Goal: Obtain resource: Obtain resource

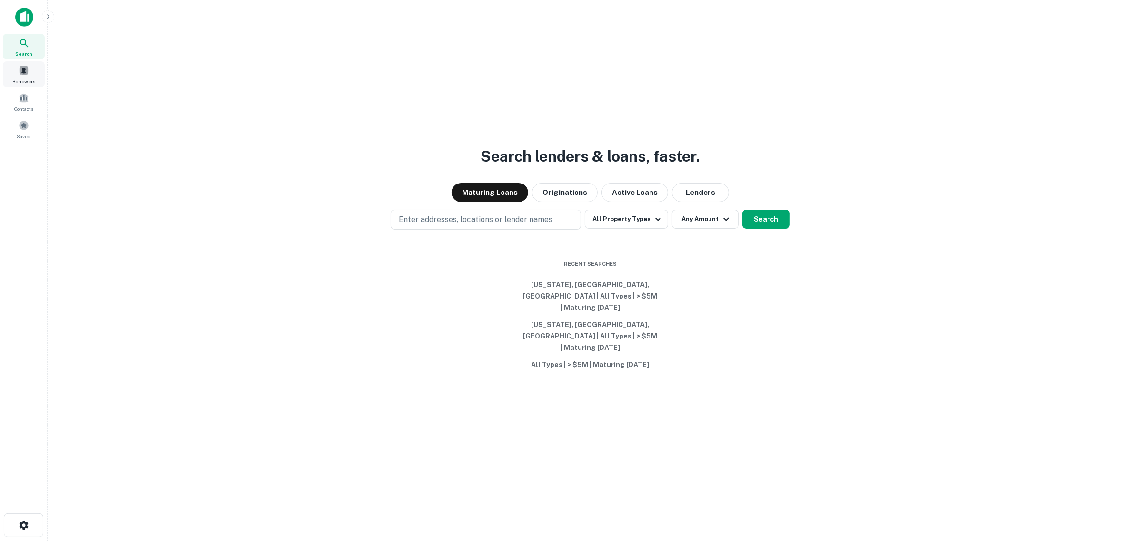
click at [25, 78] on span "Borrowers" at bounding box center [23, 82] width 23 height 8
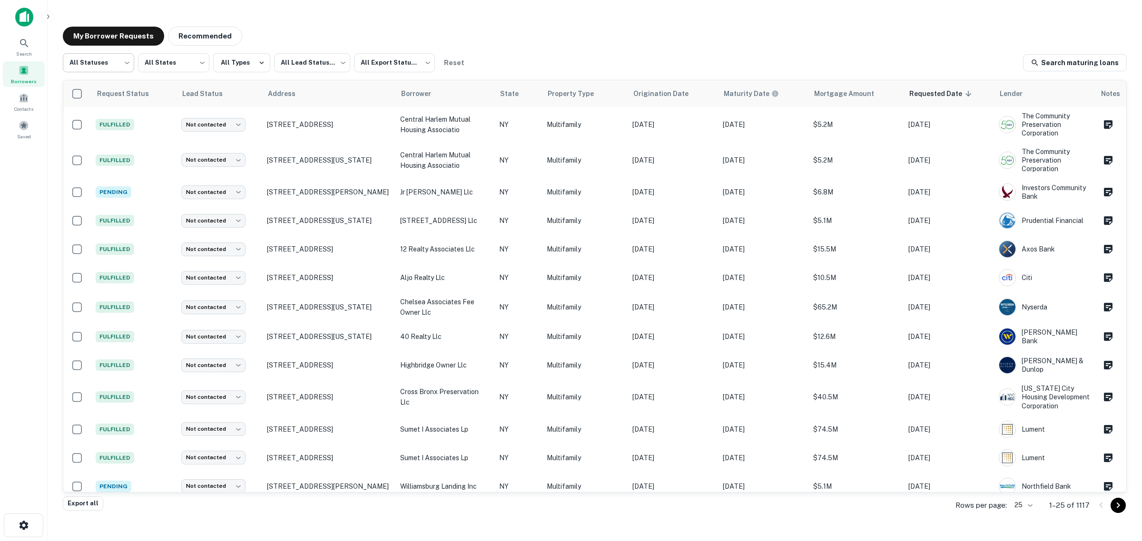
scroll to position [233, 0]
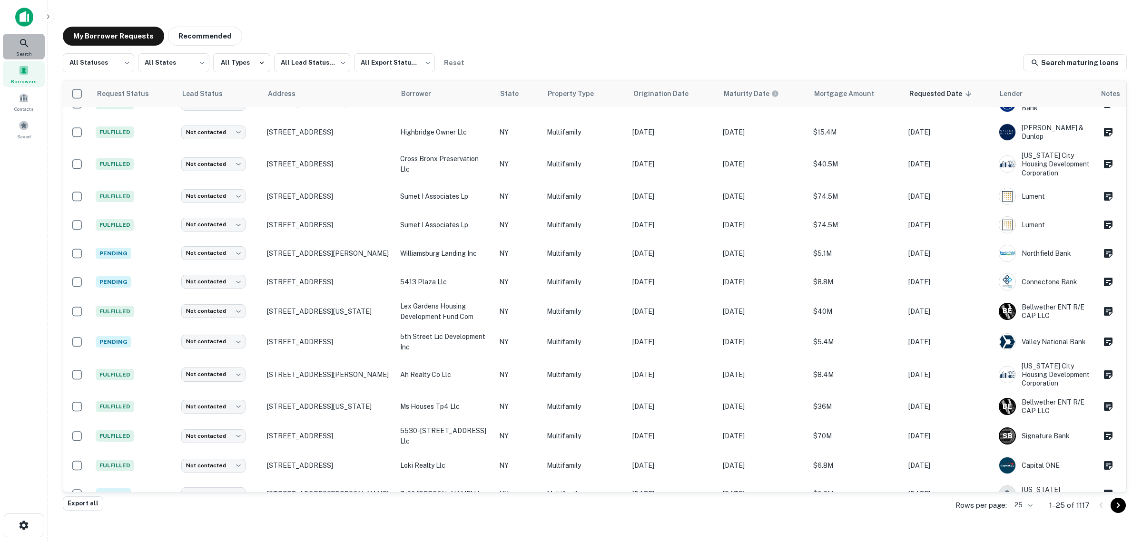
click at [29, 39] on icon at bounding box center [24, 43] width 11 height 11
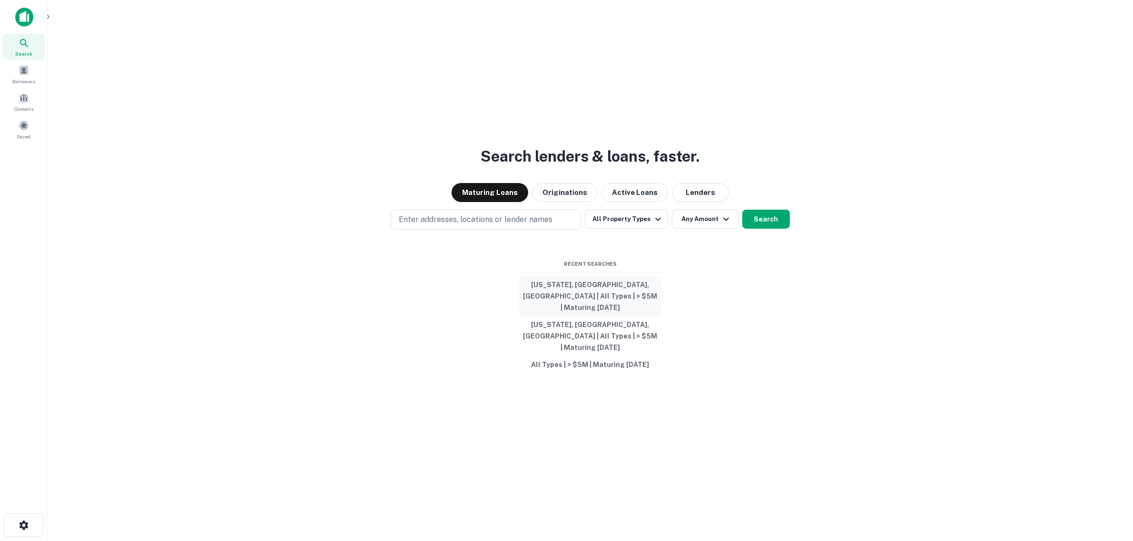
click at [584, 302] on button "[US_STATE], [GEOGRAPHIC_DATA], [GEOGRAPHIC_DATA] | All Types | > $5M | Maturing…" at bounding box center [590, 296] width 143 height 40
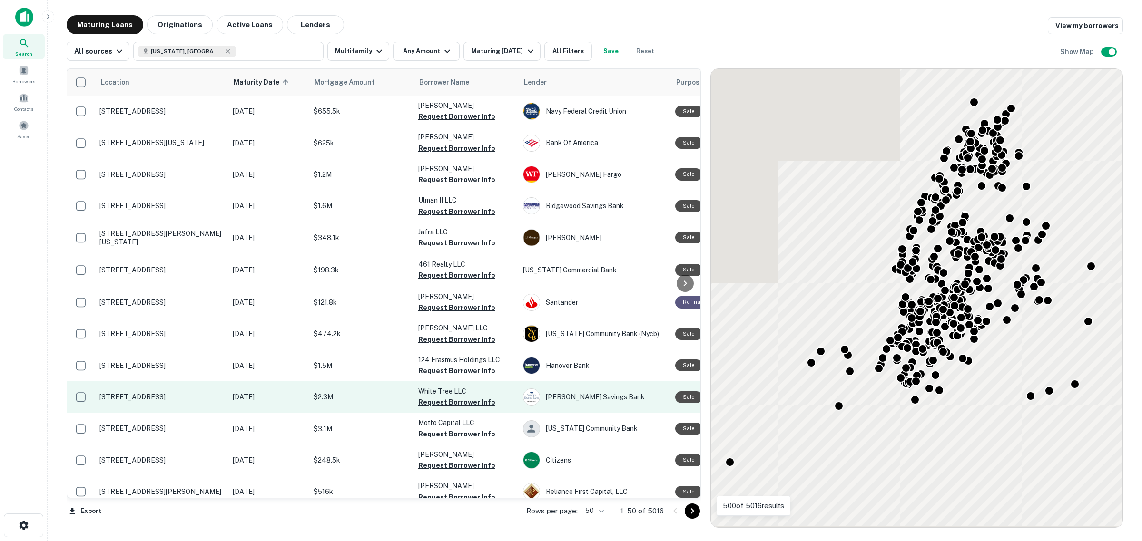
scroll to position [233, 0]
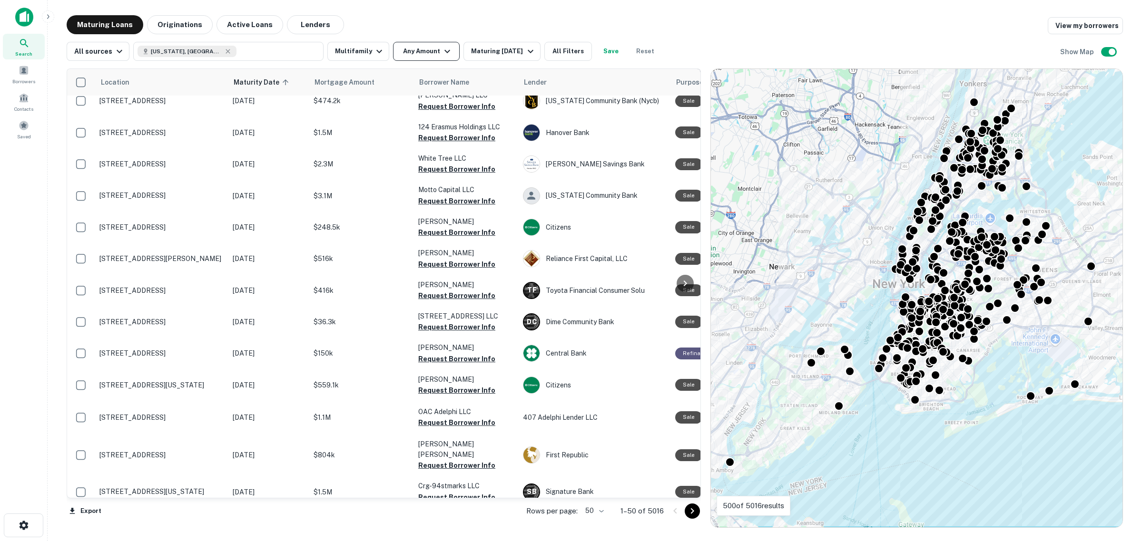
click at [431, 50] on button "Any Amount" at bounding box center [426, 51] width 67 height 19
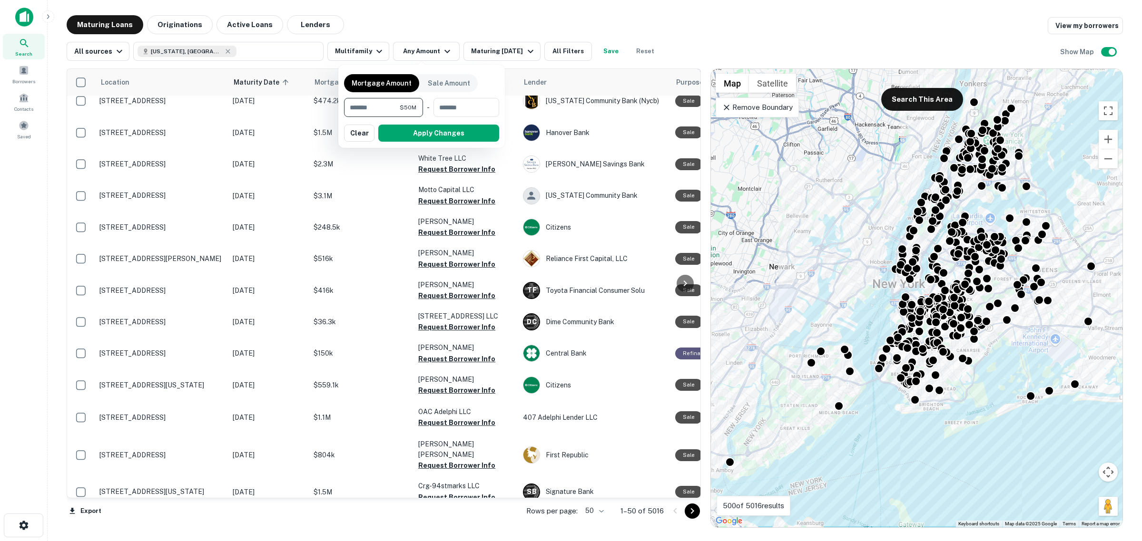
type input "*******"
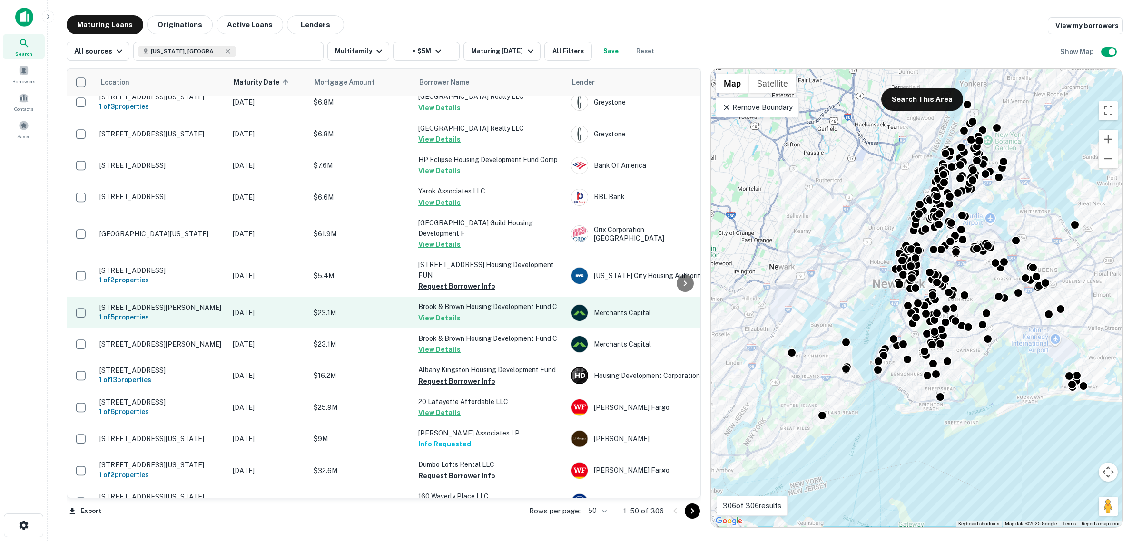
scroll to position [709, 0]
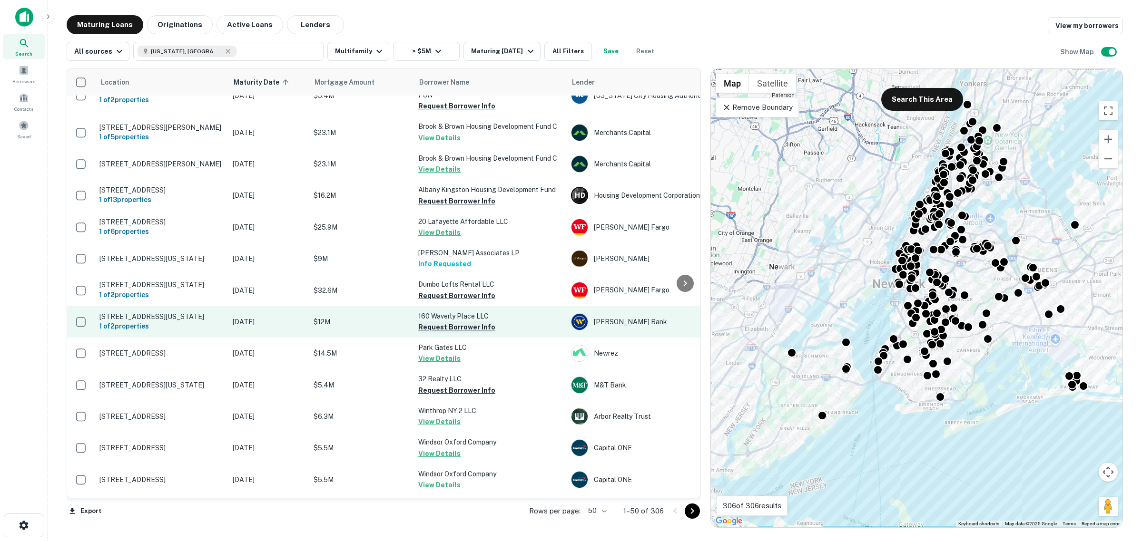
click at [453, 333] on button "Request Borrower Info" at bounding box center [456, 327] width 77 height 11
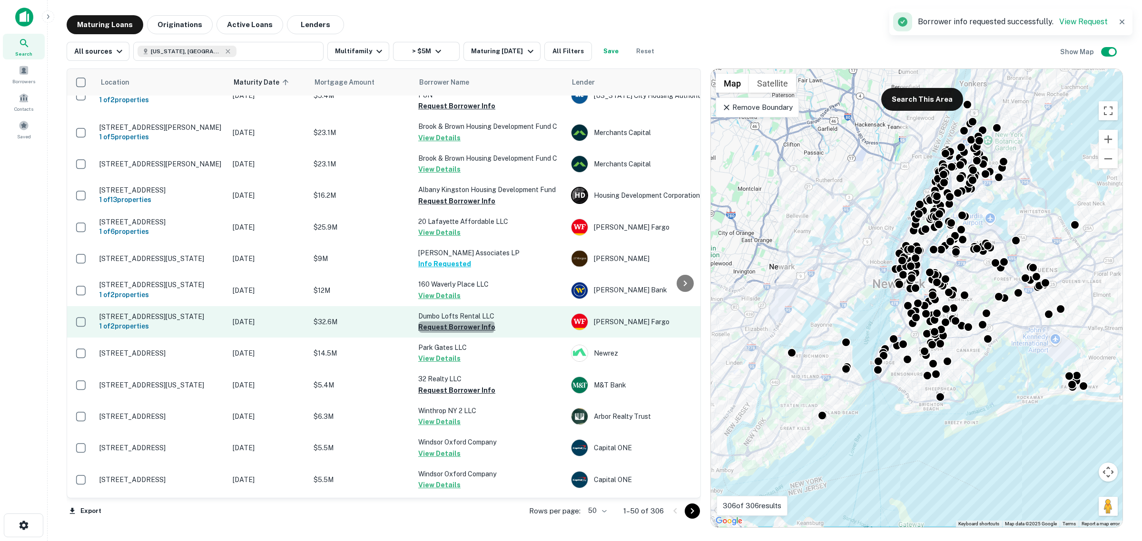
click at [455, 333] on button "Request Borrower Info" at bounding box center [456, 327] width 77 height 11
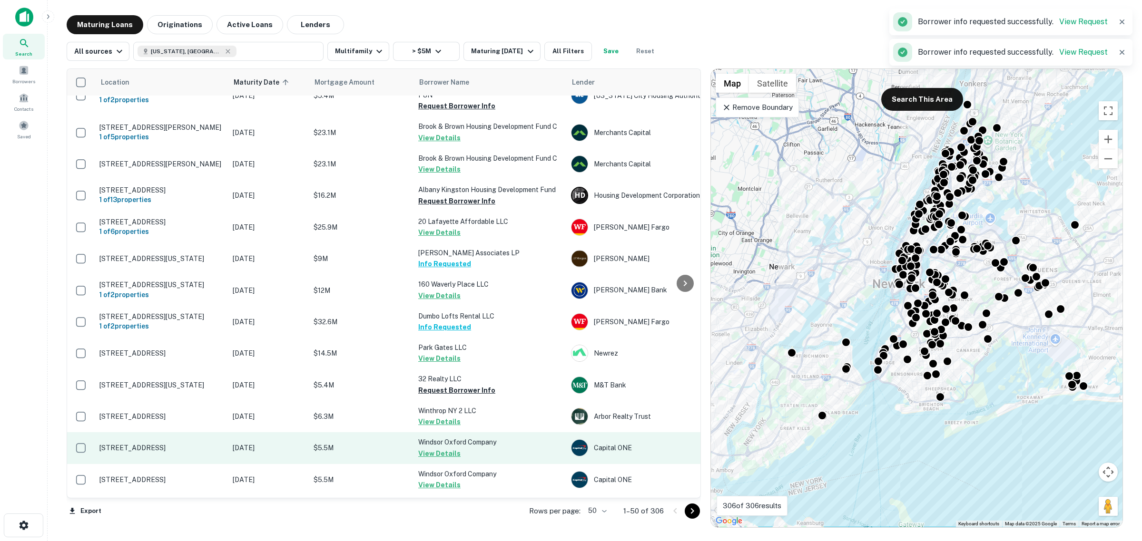
scroll to position [828, 0]
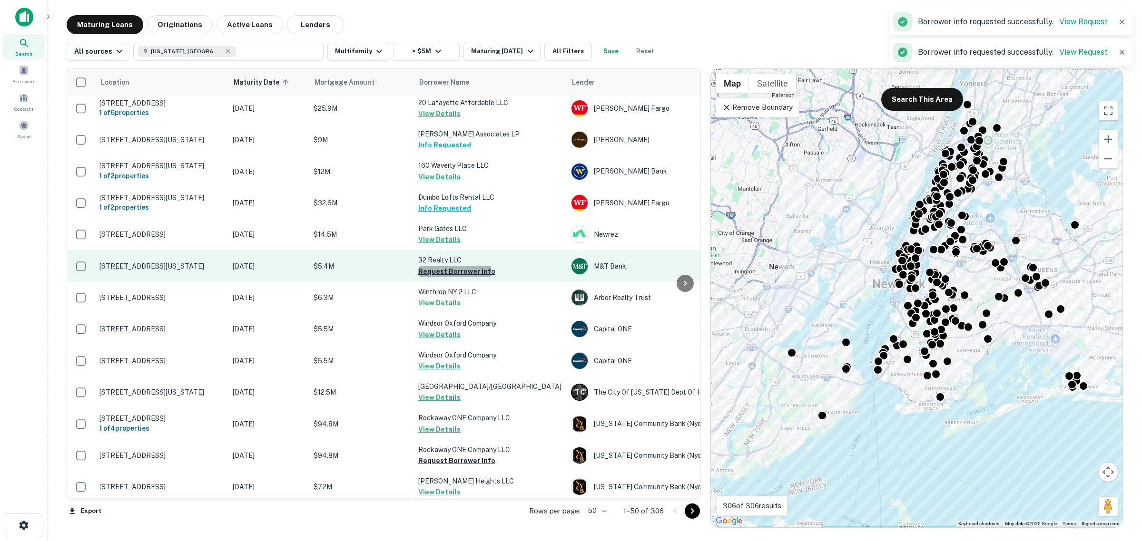
click at [452, 277] on button "Request Borrower Info" at bounding box center [456, 271] width 77 height 11
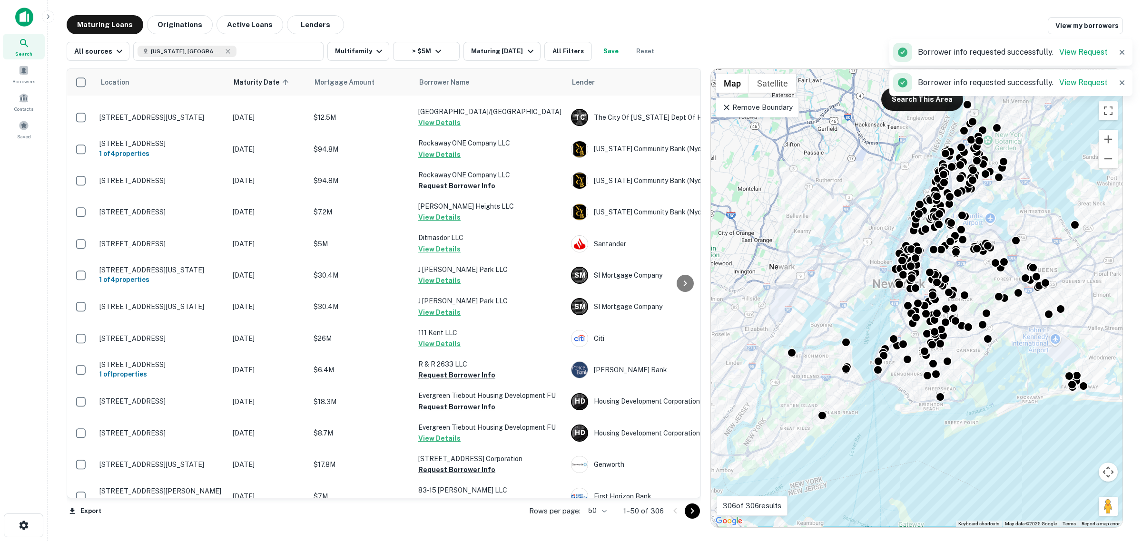
scroll to position [1125, 0]
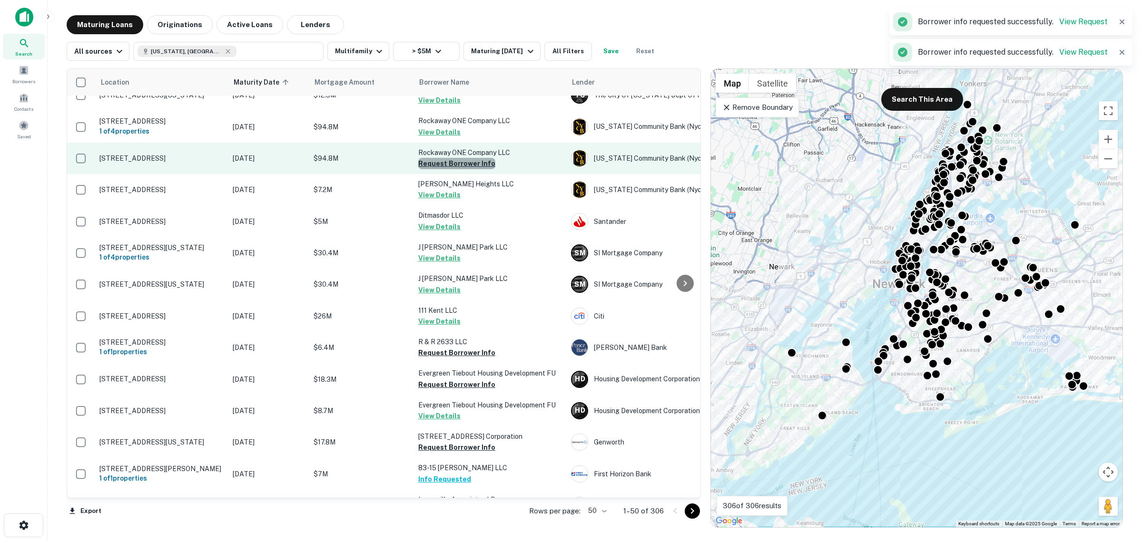
click at [457, 169] on button "Request Borrower Info" at bounding box center [456, 163] width 77 height 11
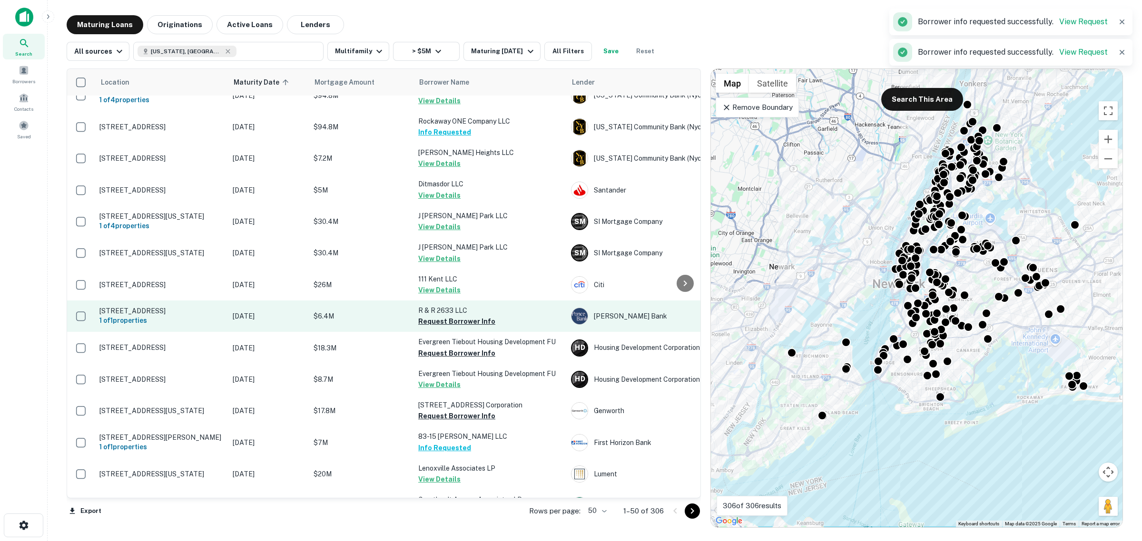
scroll to position [1244, 0]
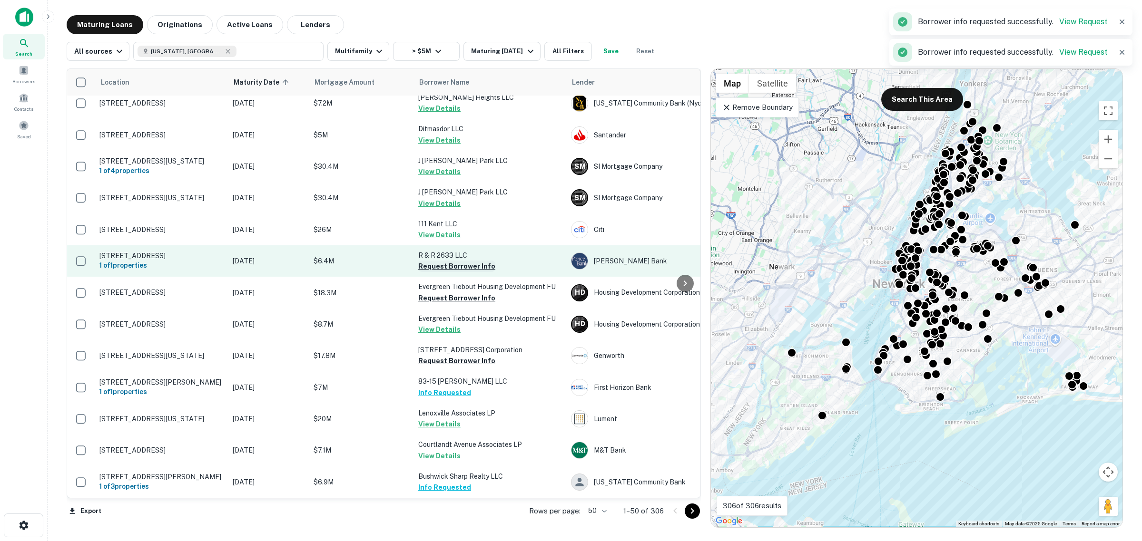
click at [457, 272] on button "Request Borrower Info" at bounding box center [456, 266] width 77 height 11
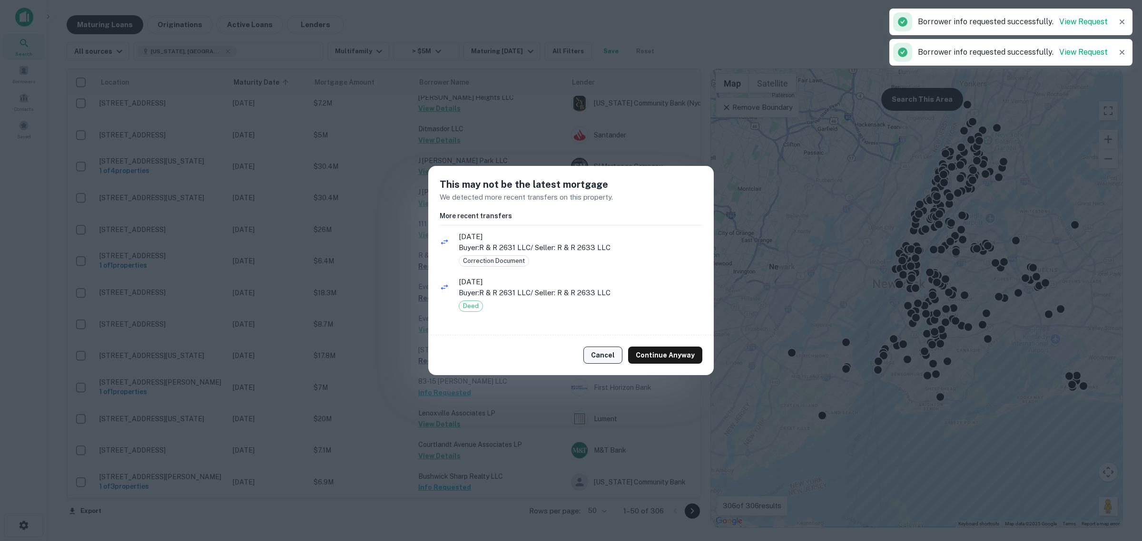
click at [602, 362] on button "Cancel" at bounding box center [602, 355] width 39 height 17
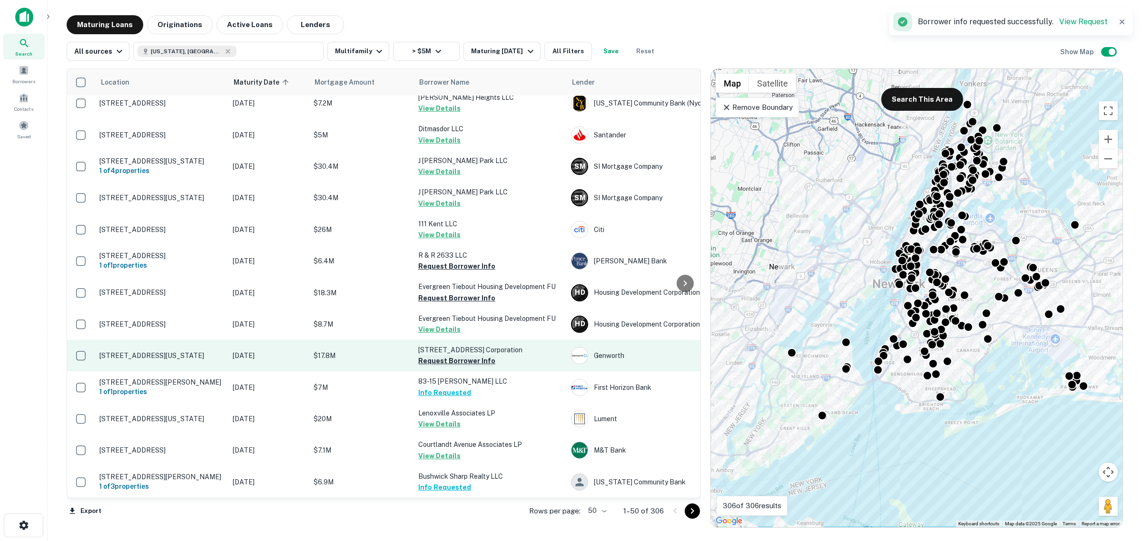
click at [460, 367] on button "Request Borrower Info" at bounding box center [456, 360] width 77 height 11
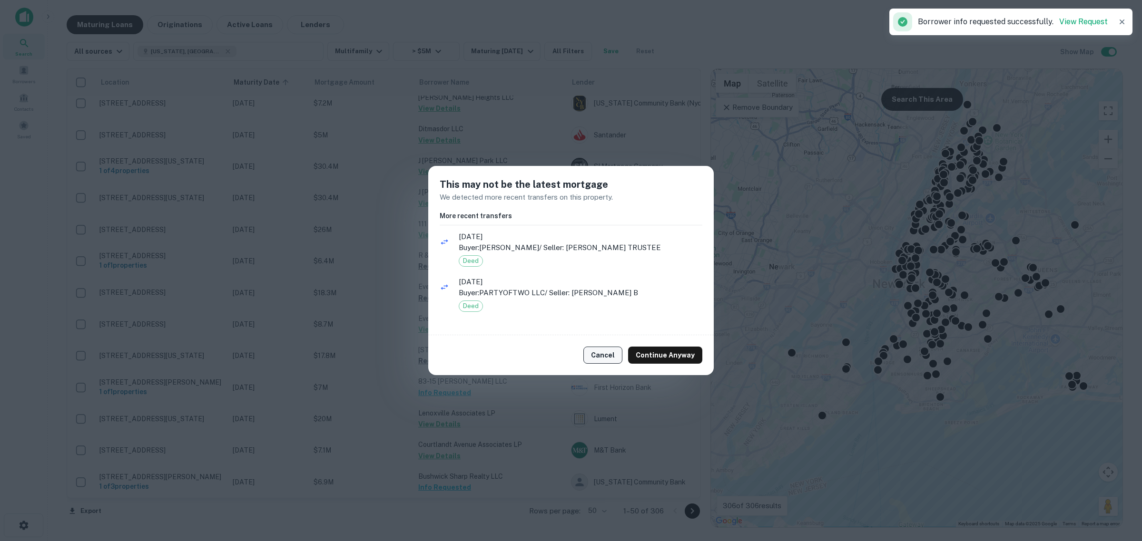
click at [614, 357] on button "Cancel" at bounding box center [602, 355] width 39 height 17
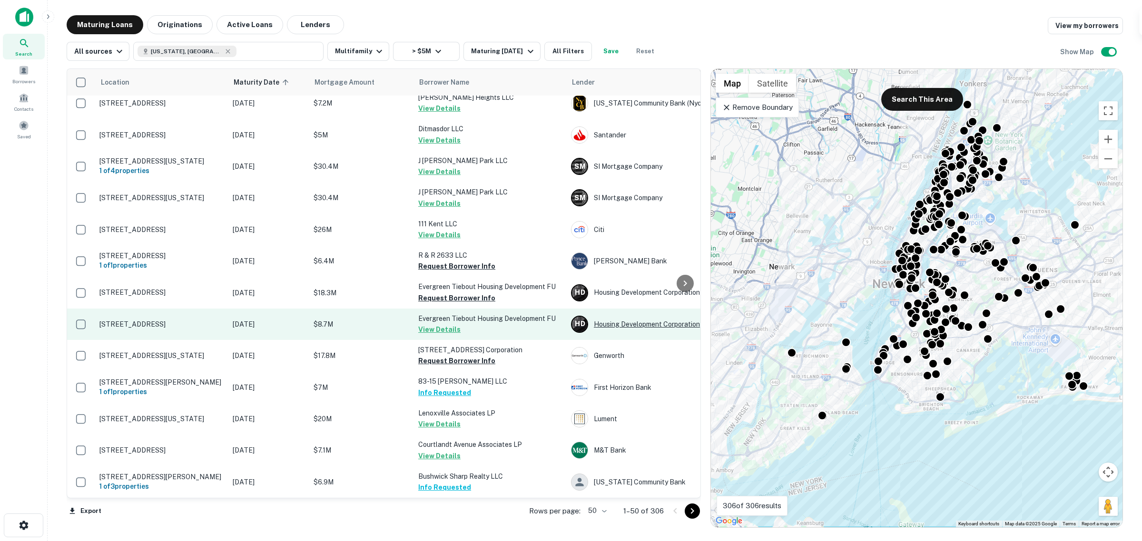
scroll to position [1354, 0]
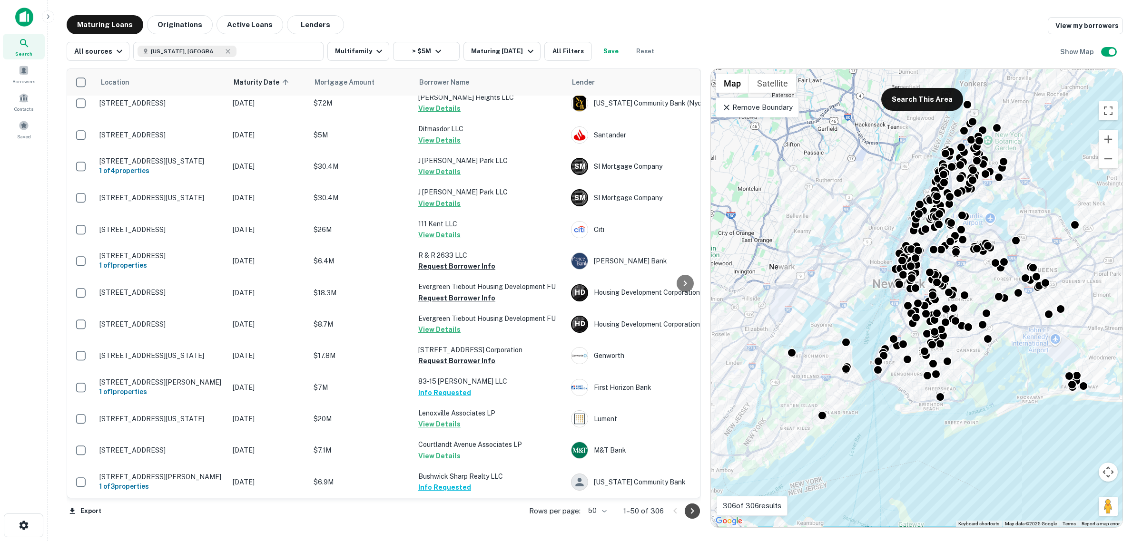
click at [693, 507] on icon "Go to next page" at bounding box center [692, 511] width 11 height 11
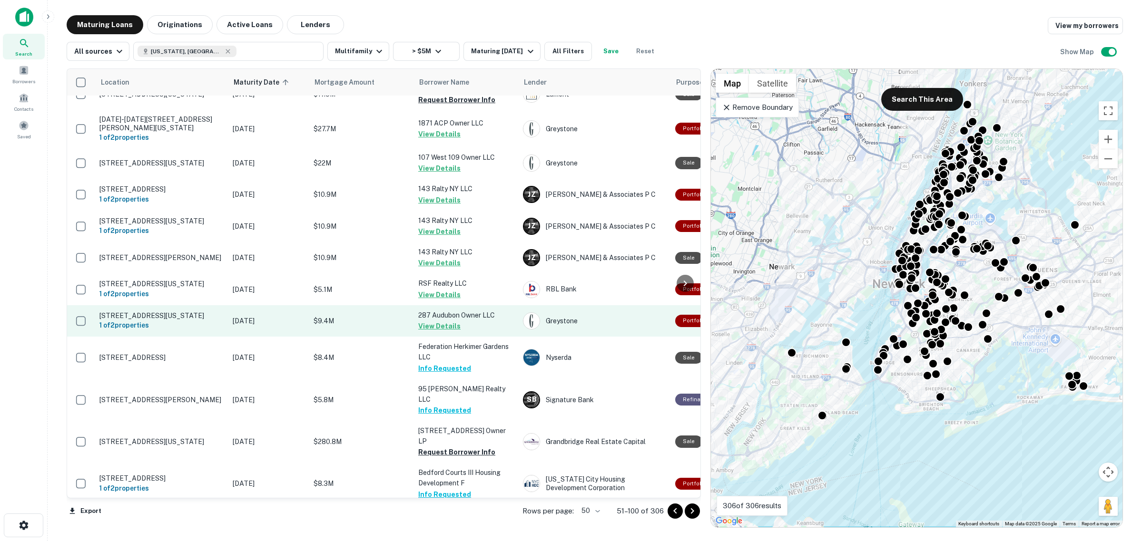
scroll to position [1394, 0]
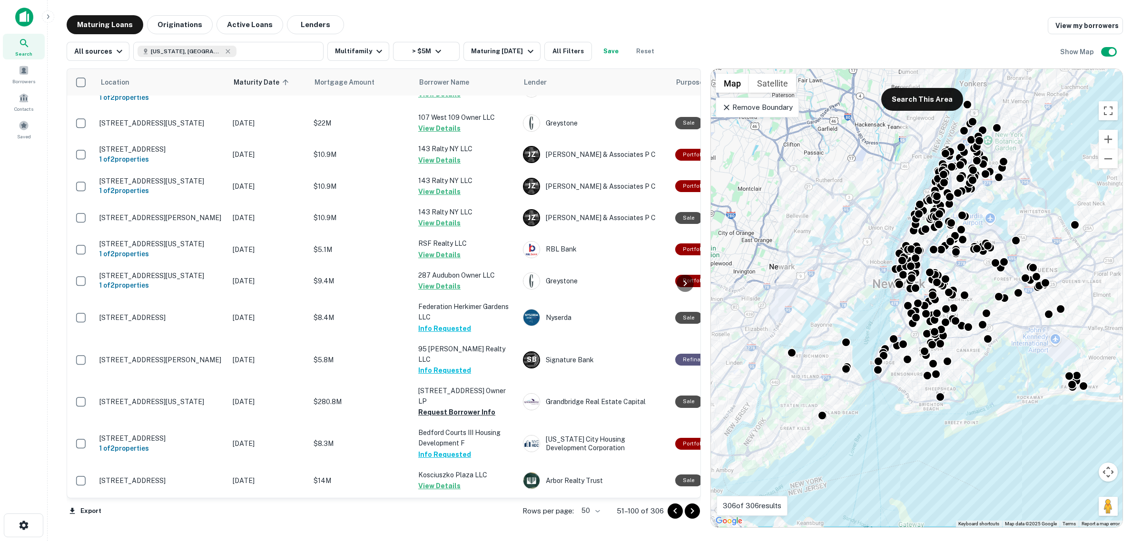
drag, startPoint x: 697, startPoint y: 515, endPoint x: 693, endPoint y: 488, distance: 27.5
click at [697, 515] on icon "Go to next page" at bounding box center [692, 511] width 11 height 11
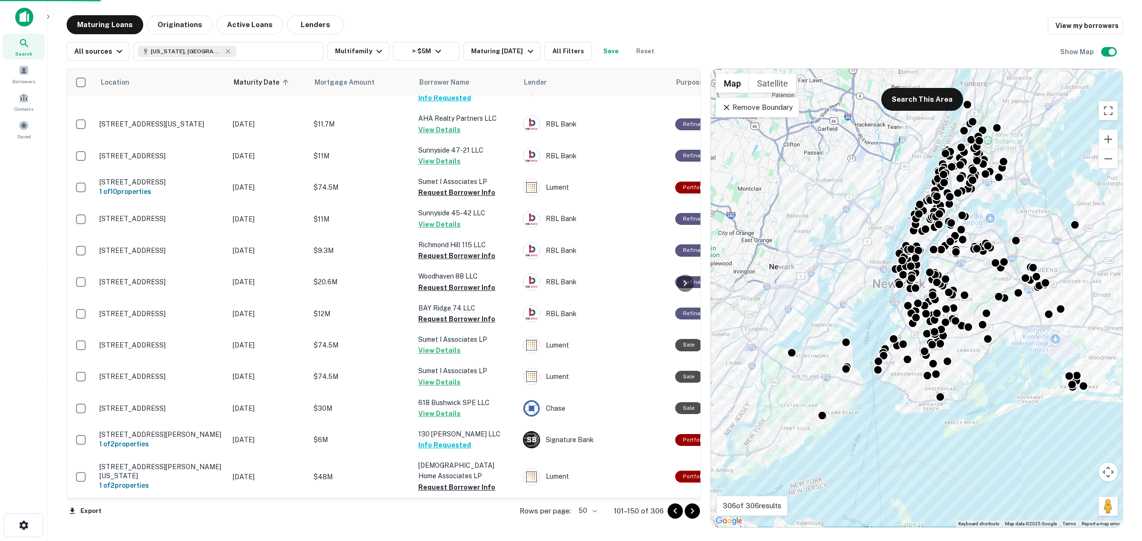
scroll to position [1302, 0]
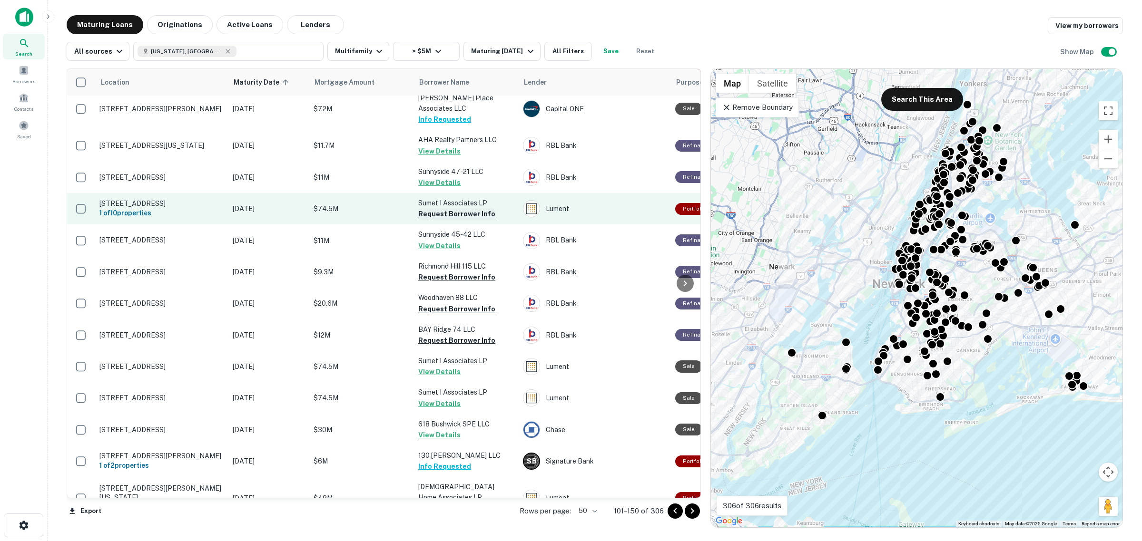
click at [446, 208] on button "Request Borrower Info" at bounding box center [456, 213] width 77 height 11
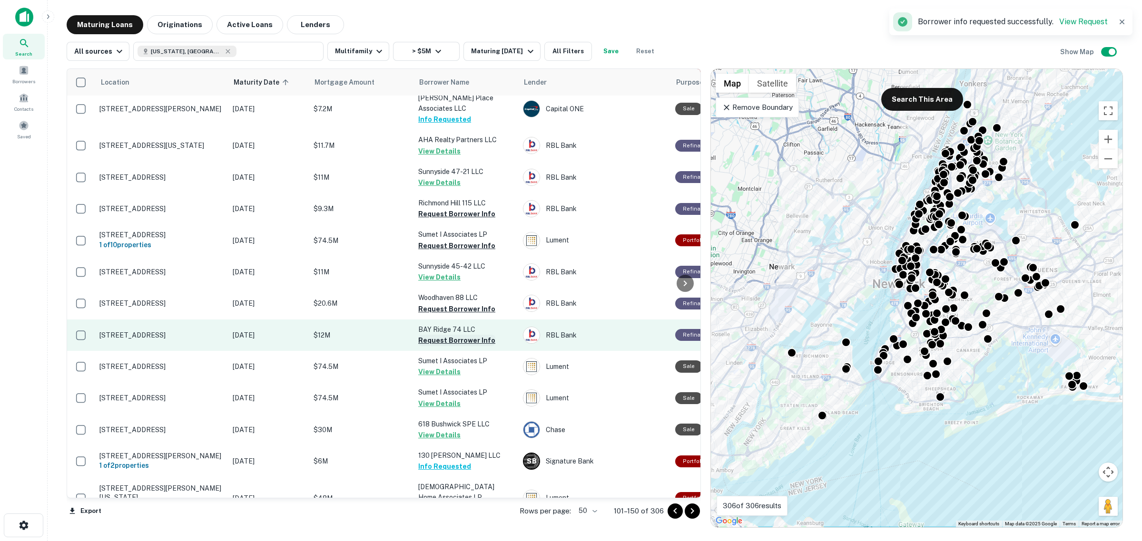
click at [446, 335] on button "Request Borrower Info" at bounding box center [456, 340] width 77 height 11
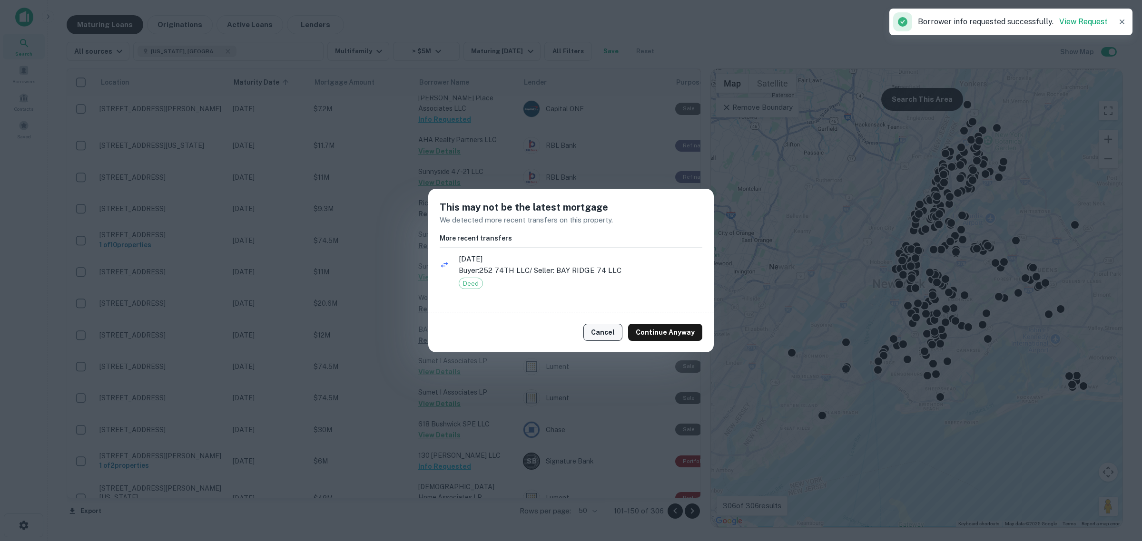
click at [593, 329] on button "Cancel" at bounding box center [602, 332] width 39 height 17
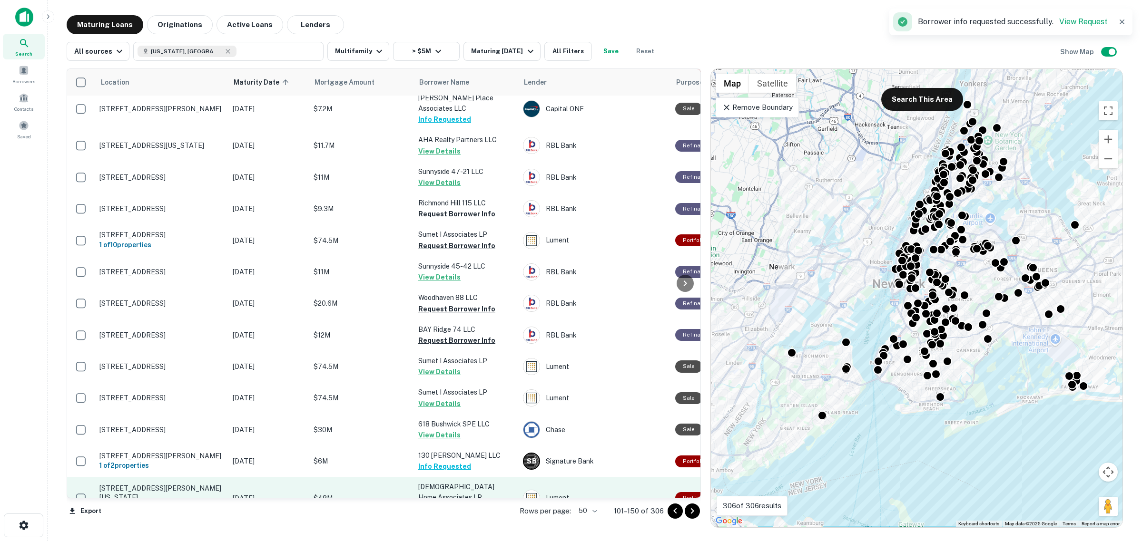
click at [470, 503] on button "Request Borrower Info" at bounding box center [456, 508] width 77 height 11
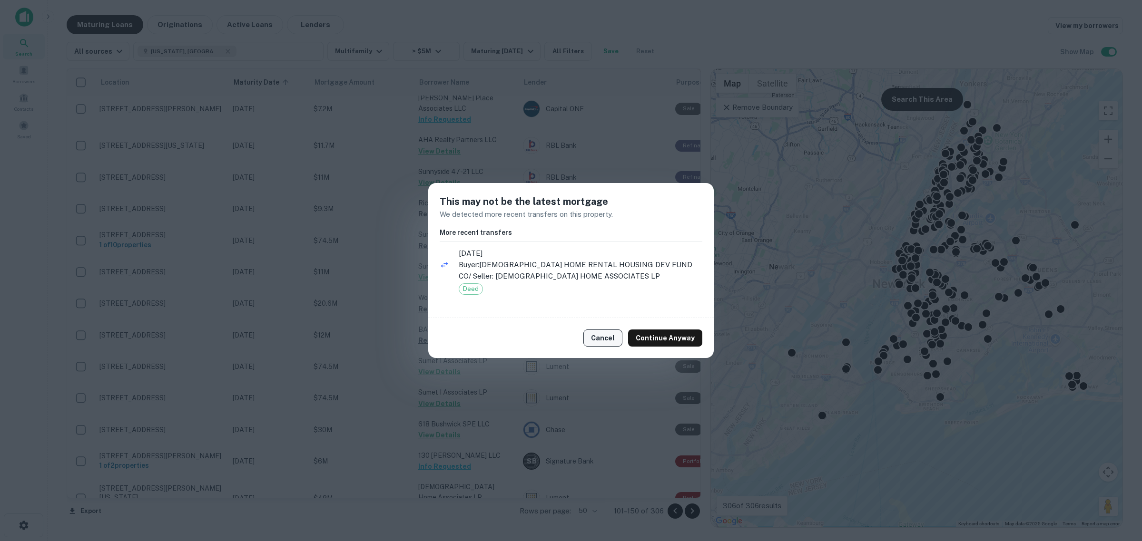
click at [609, 340] on button "Cancel" at bounding box center [602, 338] width 39 height 17
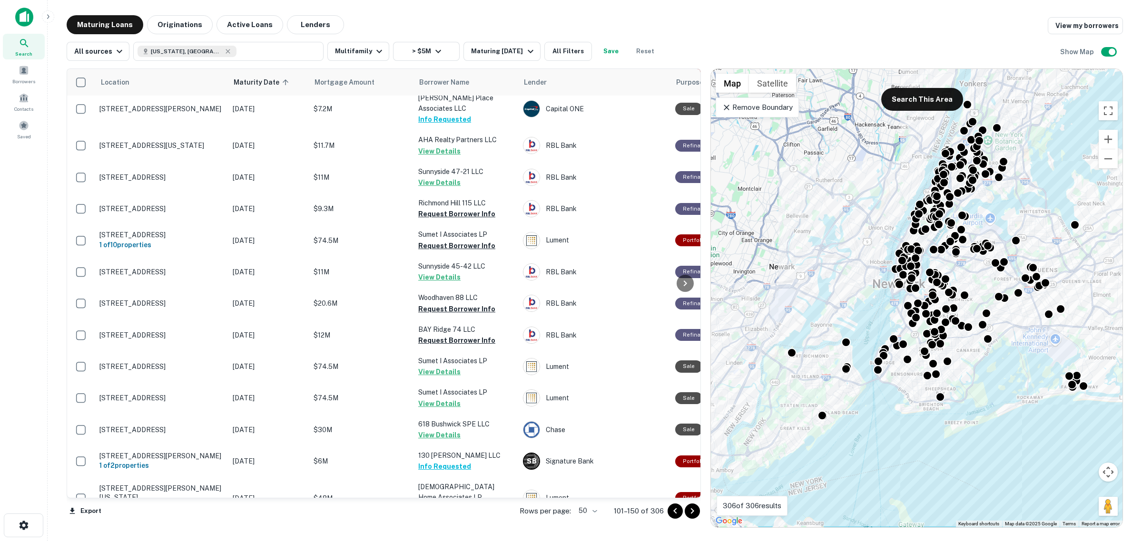
click at [695, 508] on icon "Go to next page" at bounding box center [692, 511] width 11 height 11
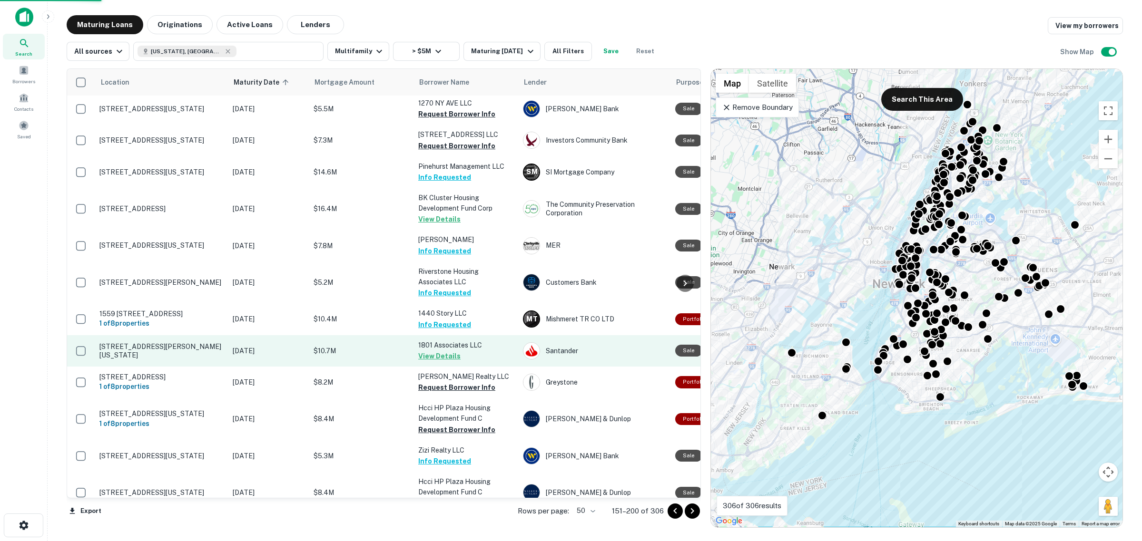
scroll to position [1307, 0]
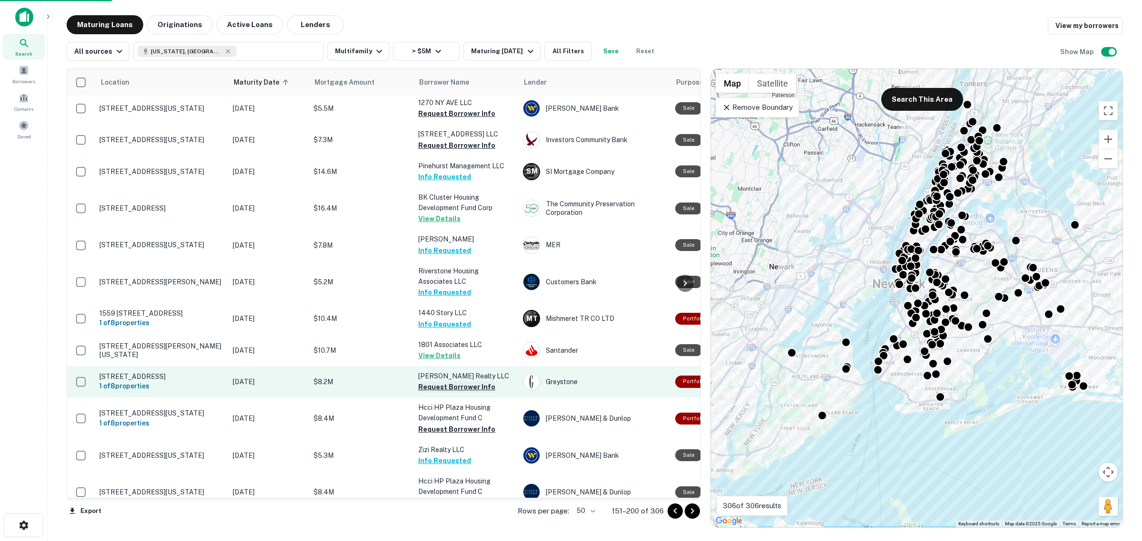
click at [442, 382] on button "Request Borrower Info" at bounding box center [456, 387] width 77 height 11
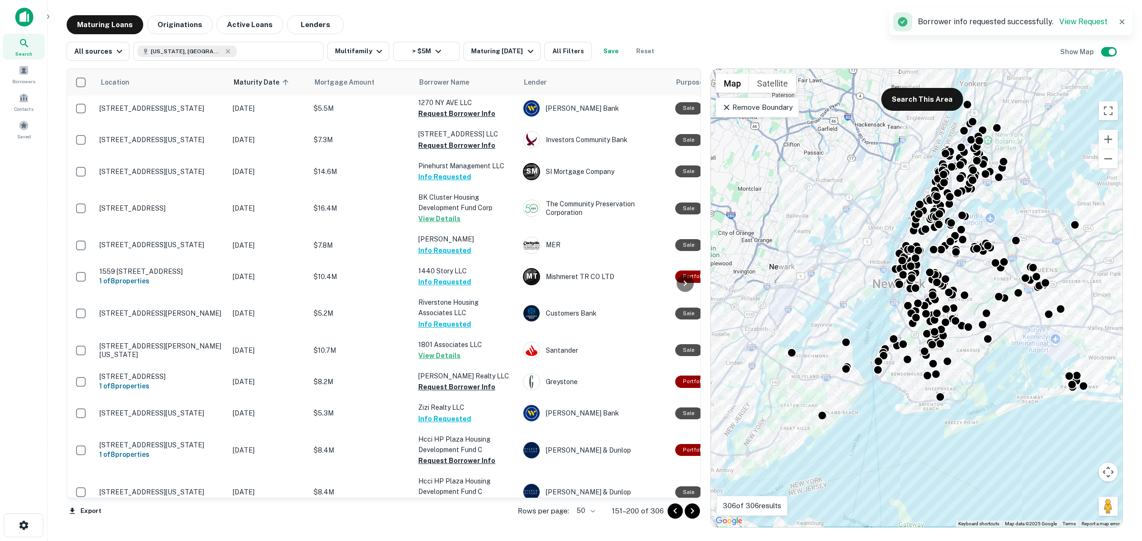
click at [443, 529] on button "Request Borrower Info" at bounding box center [456, 534] width 77 height 11
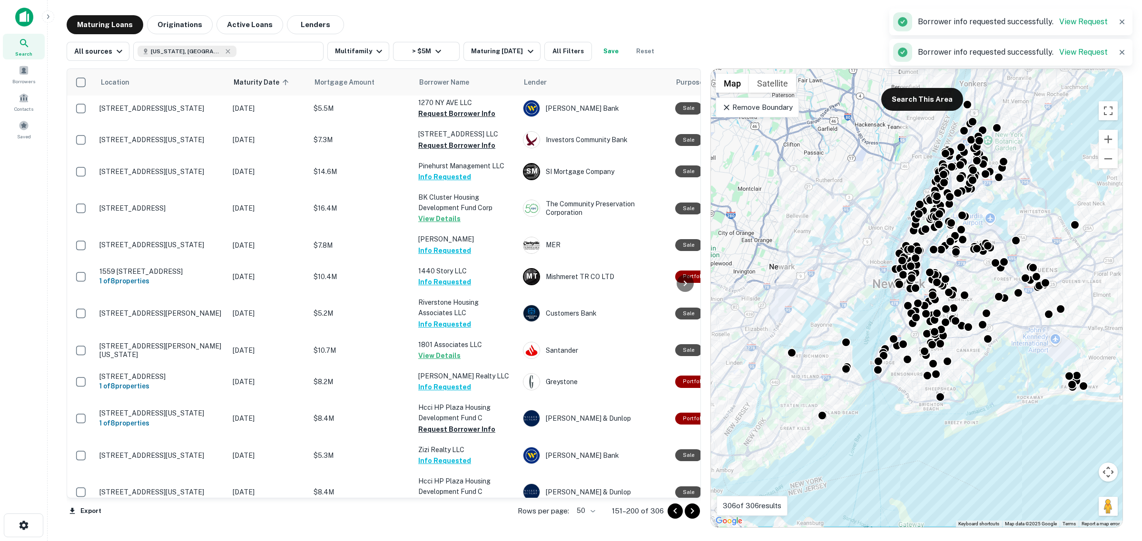
click at [698, 507] on button "Go to next page" at bounding box center [692, 511] width 15 height 15
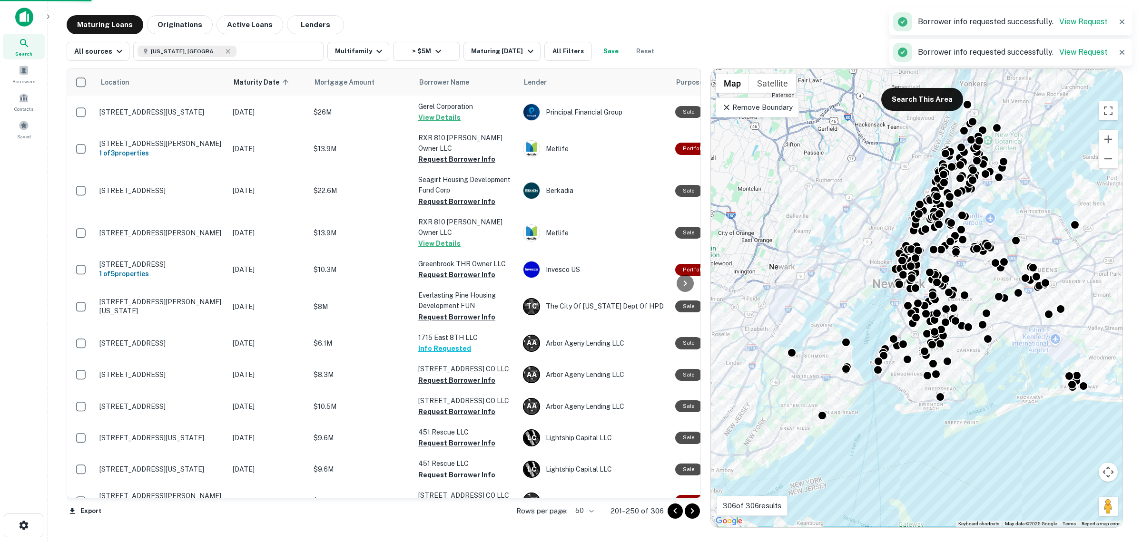
scroll to position [1295, 0]
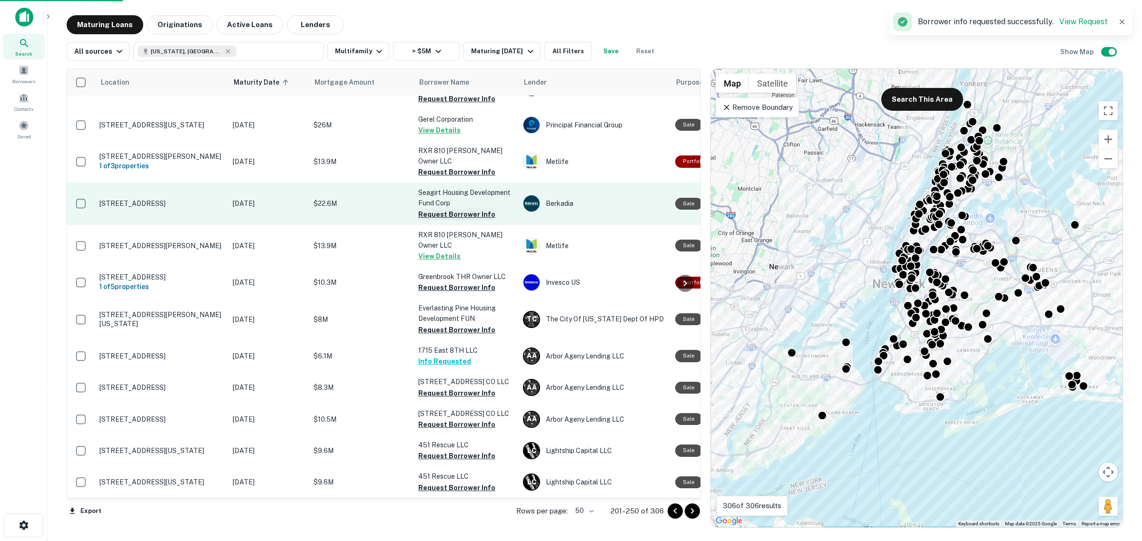
click at [470, 209] on button "Request Borrower Info" at bounding box center [456, 214] width 77 height 11
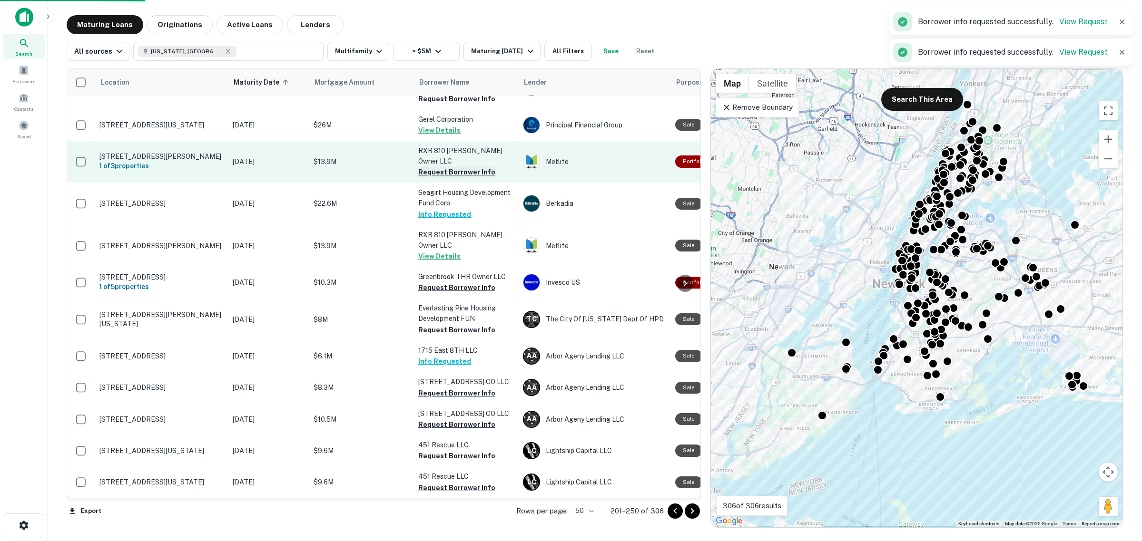
click at [459, 167] on button "Request Borrower Info" at bounding box center [456, 172] width 77 height 11
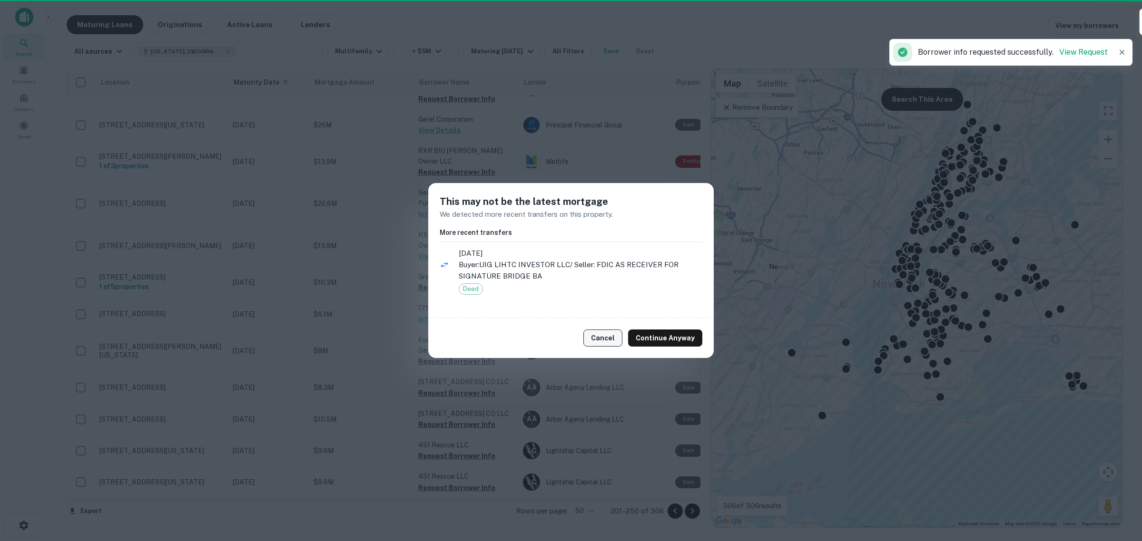
click at [613, 336] on button "Cancel" at bounding box center [602, 338] width 39 height 17
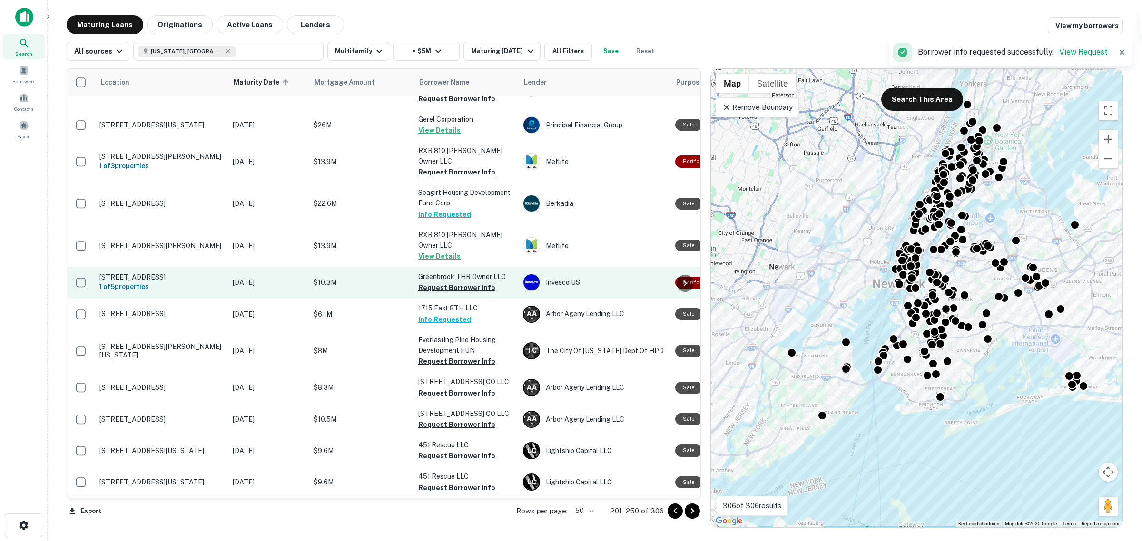
click at [481, 282] on button "Request Borrower Info" at bounding box center [456, 287] width 77 height 11
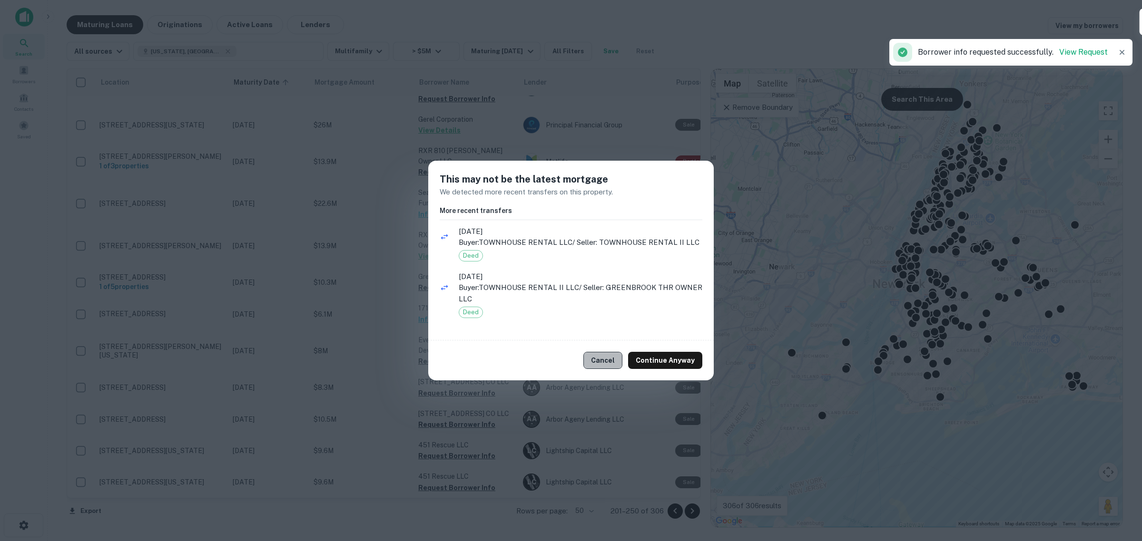
click at [605, 359] on button "Cancel" at bounding box center [602, 360] width 39 height 17
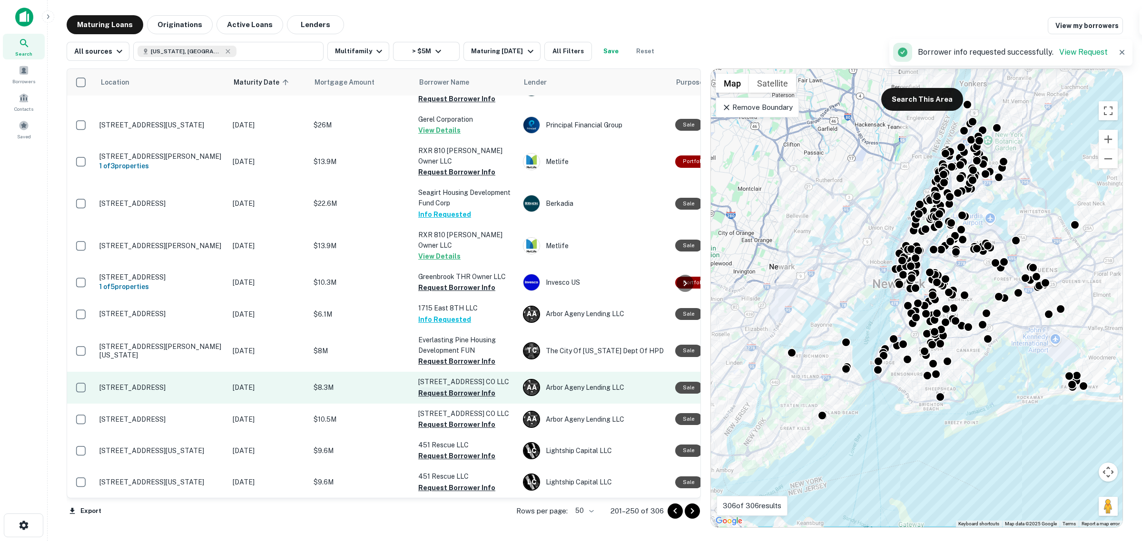
click at [461, 388] on button "Request Borrower Info" at bounding box center [456, 393] width 77 height 11
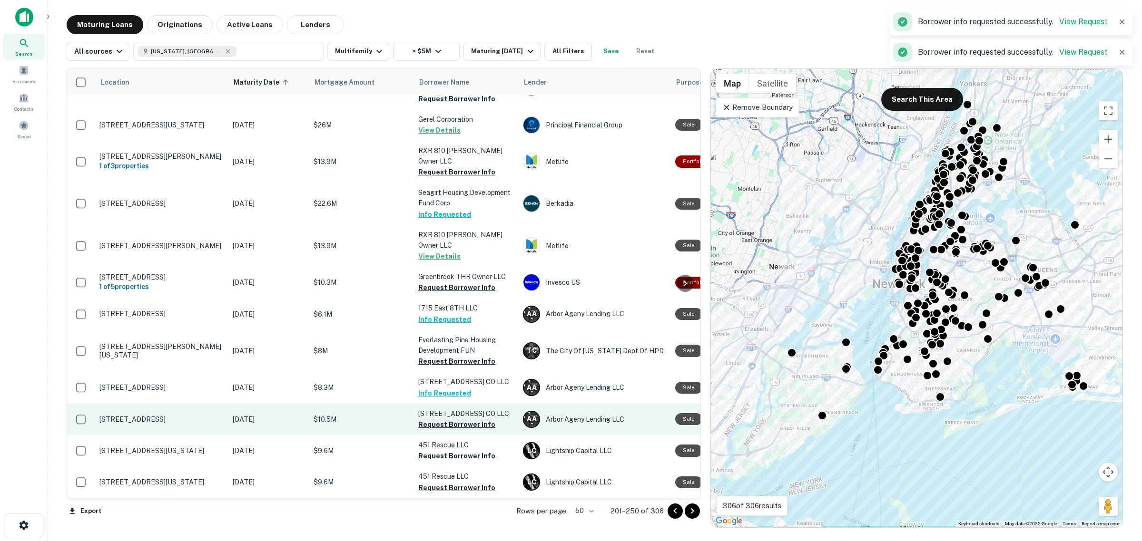
click at [463, 419] on button "Request Borrower Info" at bounding box center [456, 424] width 77 height 11
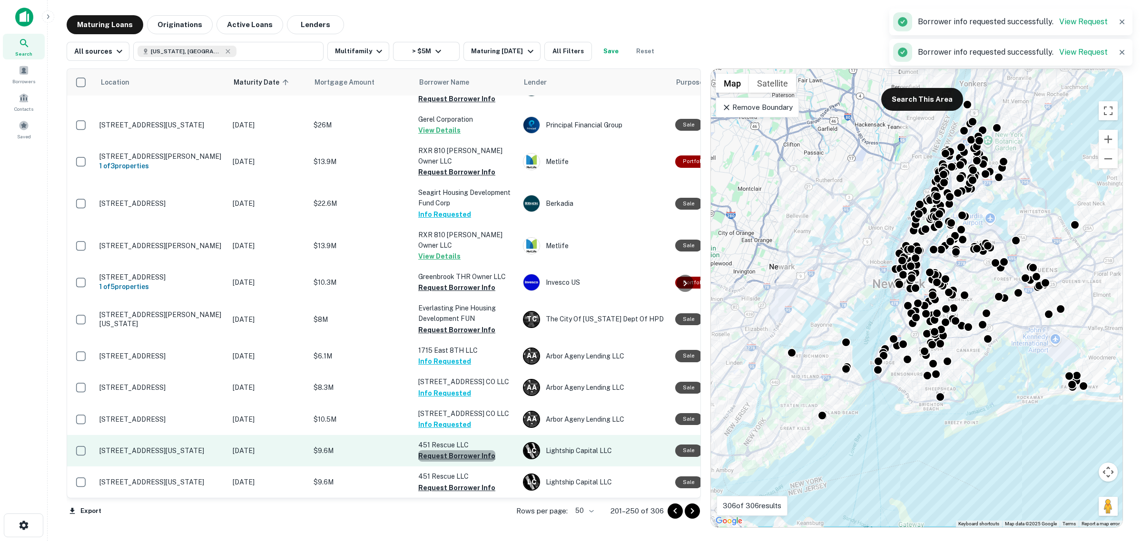
click at [468, 451] on button "Request Borrower Info" at bounding box center [456, 456] width 77 height 11
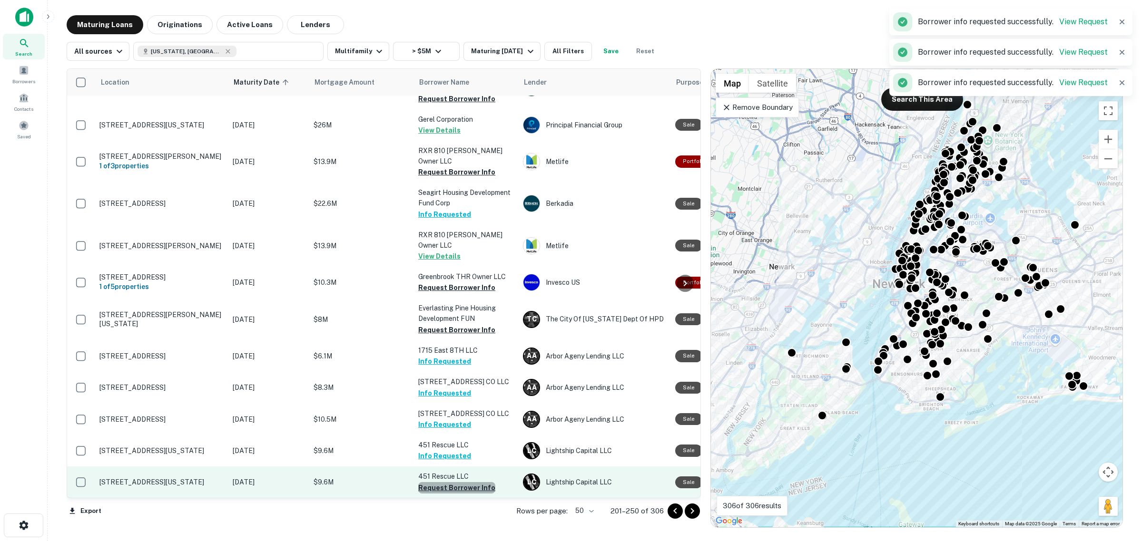
click at [475, 482] on button "Request Borrower Info" at bounding box center [456, 487] width 77 height 11
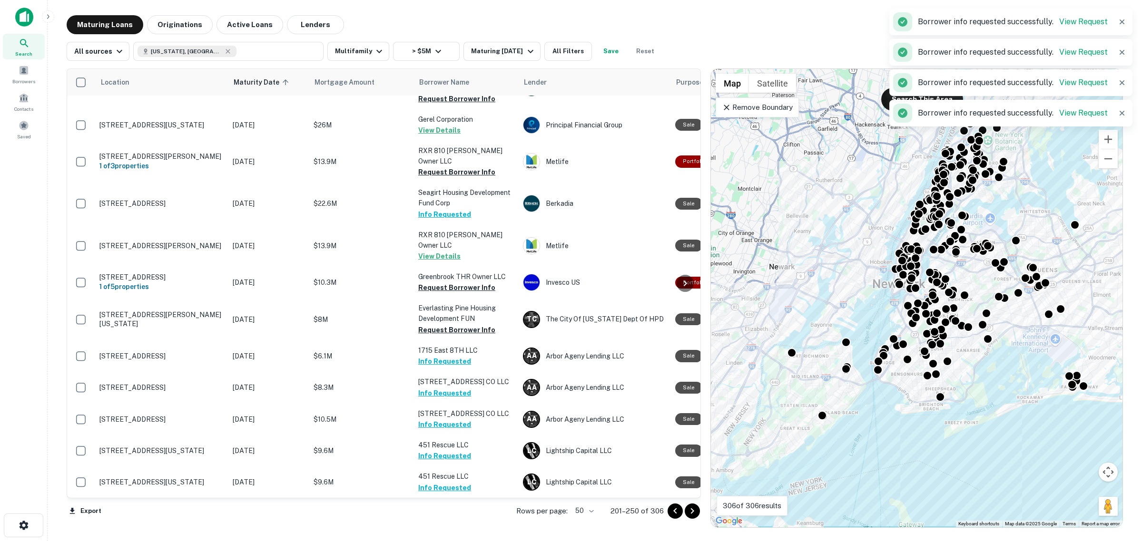
click at [475, 514] on button "Request Borrower Info" at bounding box center [456, 519] width 77 height 11
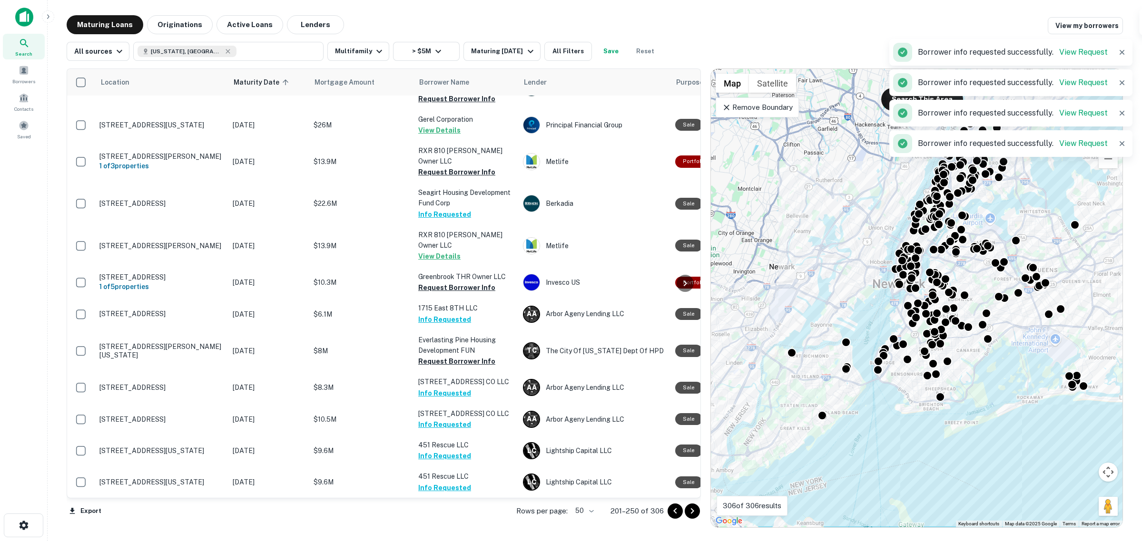
click at [697, 517] on button "Go to next page" at bounding box center [692, 511] width 15 height 15
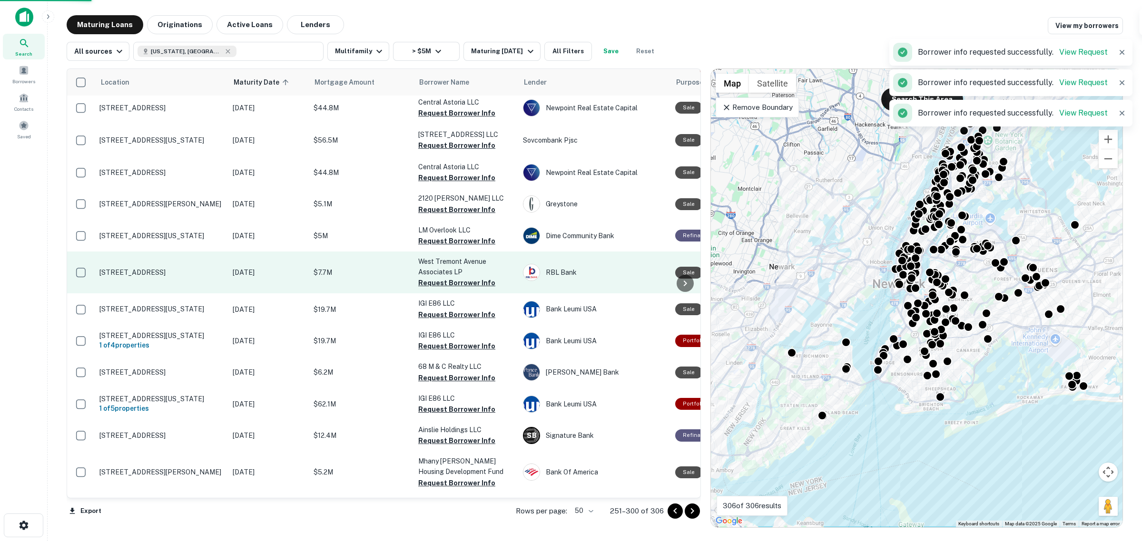
scroll to position [1280, 0]
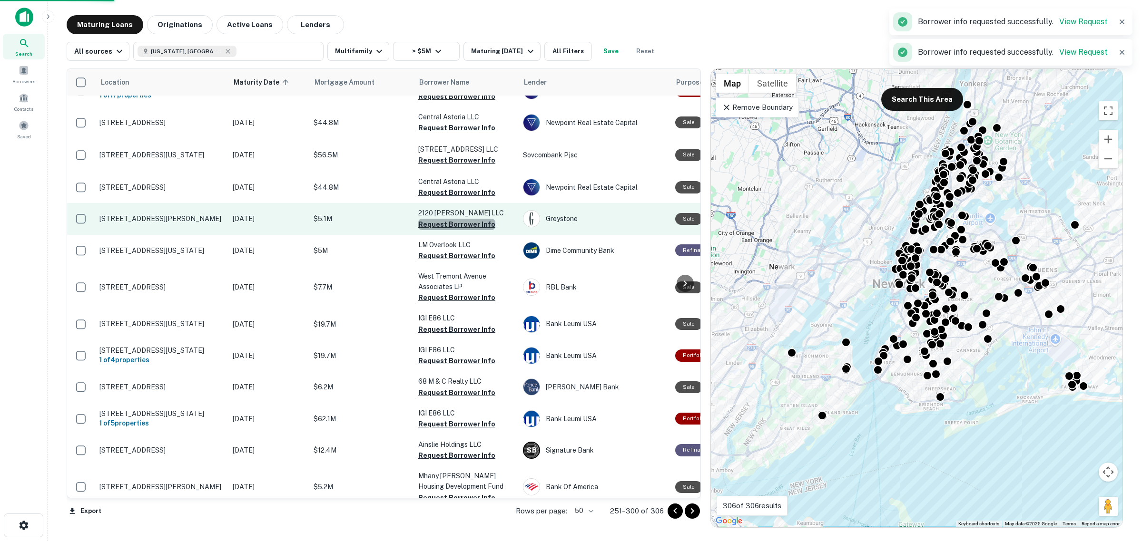
click at [465, 219] on button "Request Borrower Info" at bounding box center [456, 224] width 77 height 11
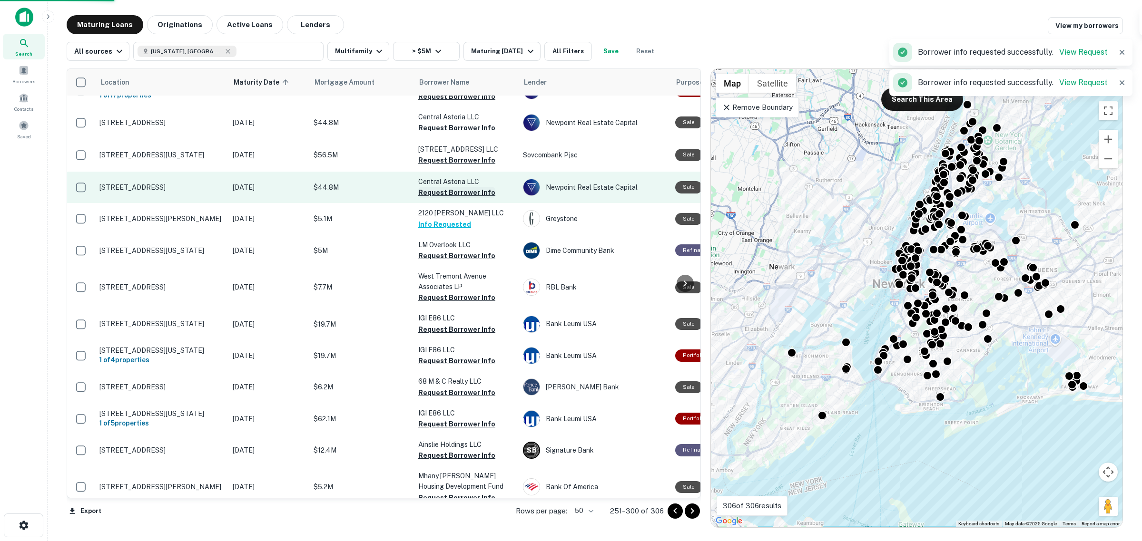
click at [461, 187] on button "Request Borrower Info" at bounding box center [456, 192] width 77 height 11
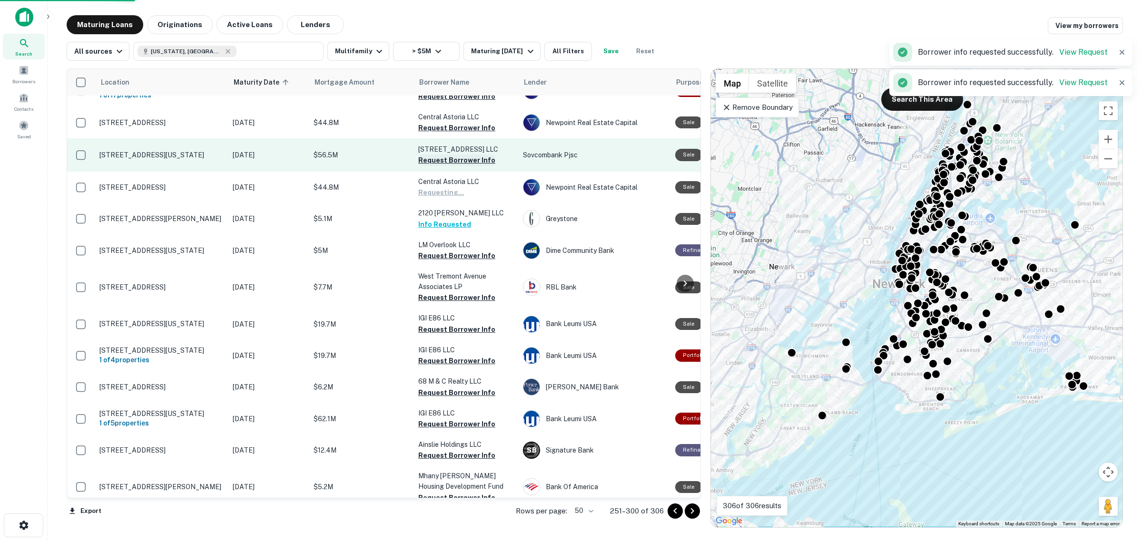
click at [458, 155] on button "Request Borrower Info" at bounding box center [456, 160] width 77 height 11
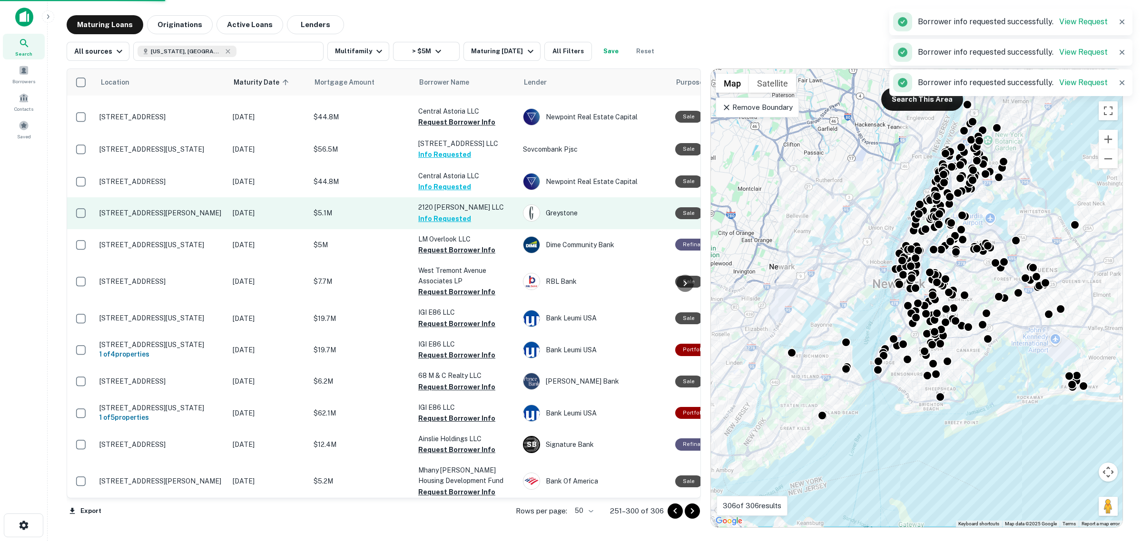
click at [452, 213] on button "Info Requested" at bounding box center [444, 218] width 53 height 11
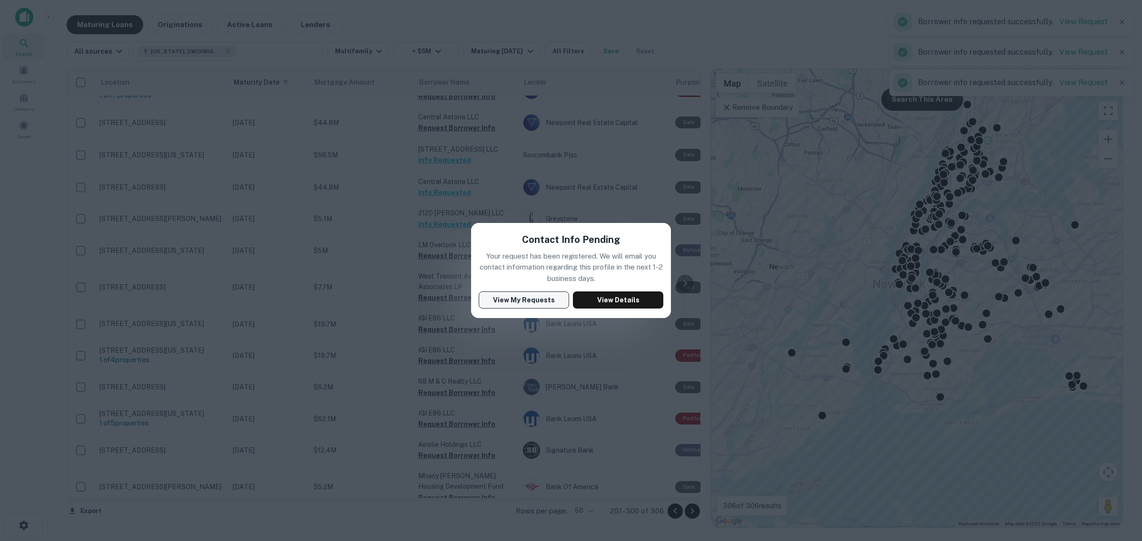
click at [529, 301] on button "View My Requests" at bounding box center [524, 300] width 90 height 17
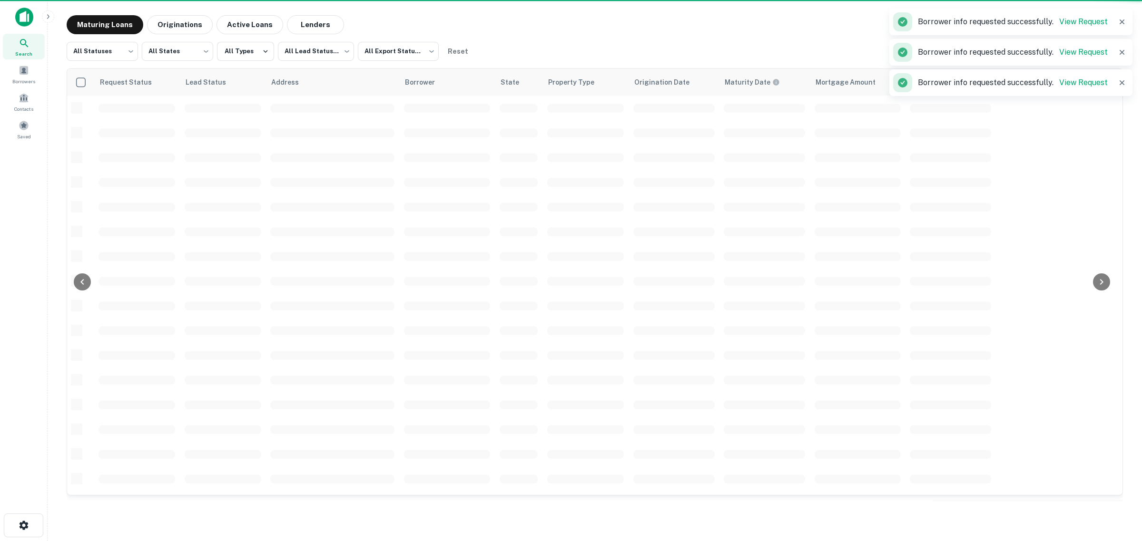
click at [601, 516] on td at bounding box center [585, 528] width 86 height 25
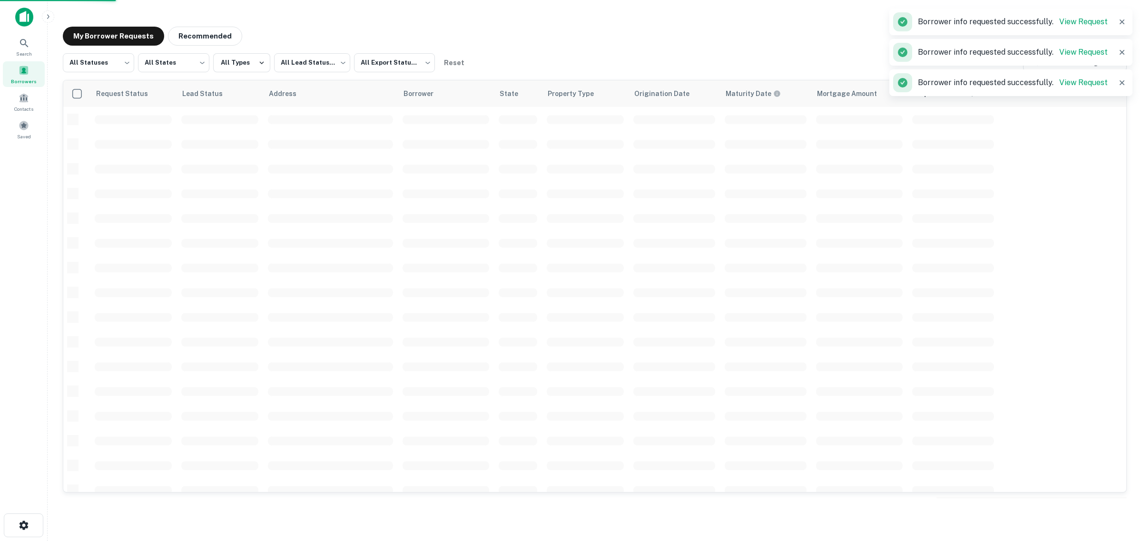
scroll to position [227, 0]
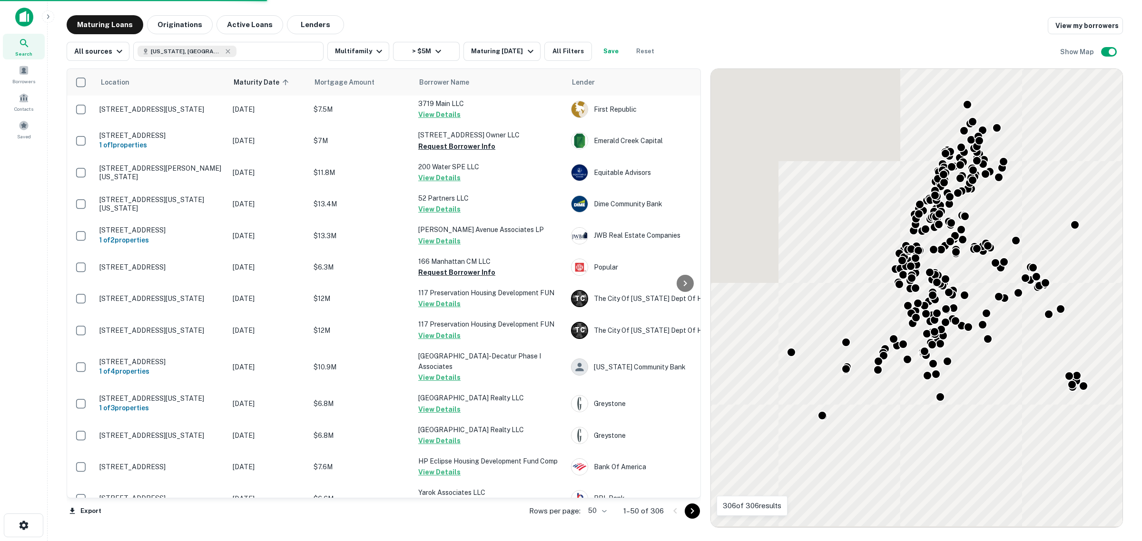
scroll to position [703, 0]
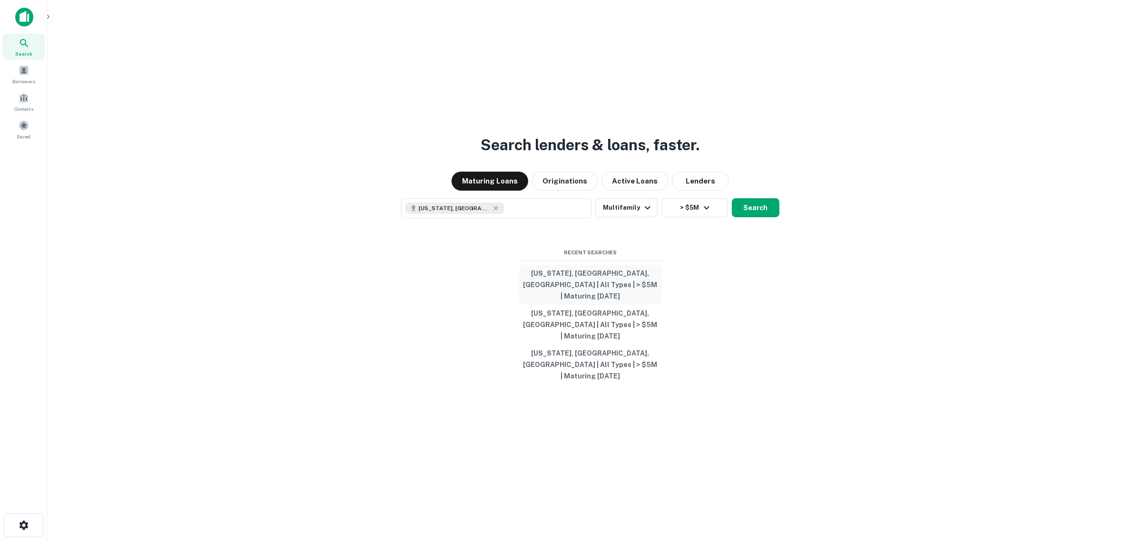
click at [586, 294] on button "[US_STATE], [GEOGRAPHIC_DATA], [GEOGRAPHIC_DATA] | All Types | > $5M | Maturing…" at bounding box center [590, 285] width 143 height 40
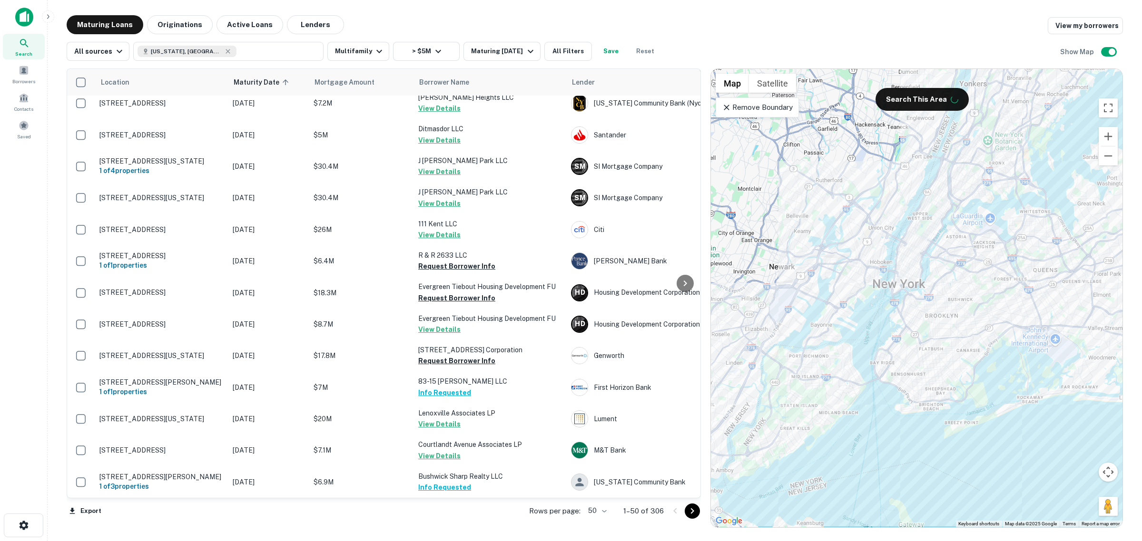
scroll to position [1354, 0]
click at [691, 510] on icon "Go to next page" at bounding box center [692, 511] width 11 height 11
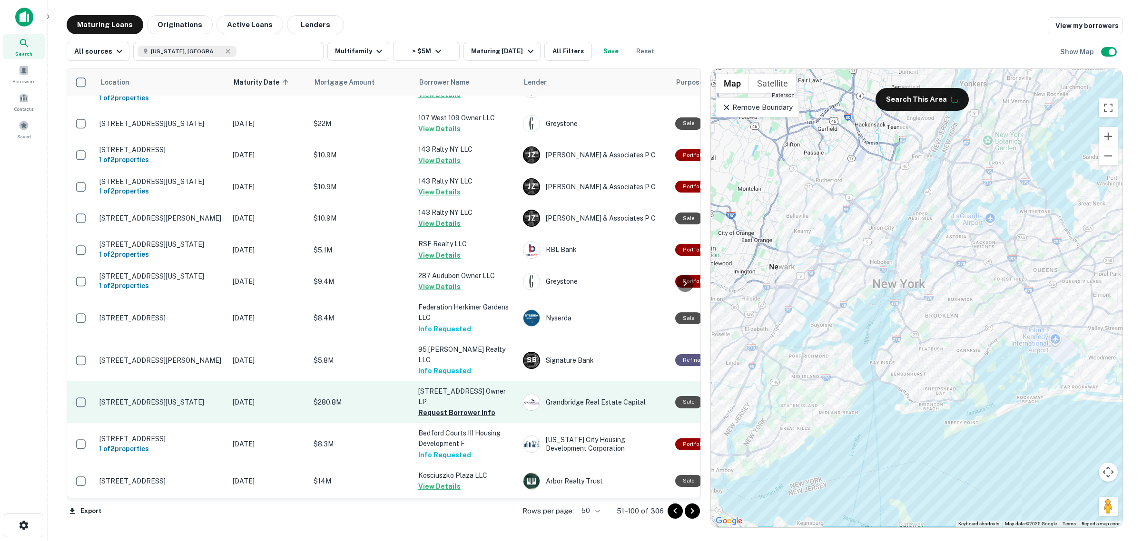
scroll to position [1394, 0]
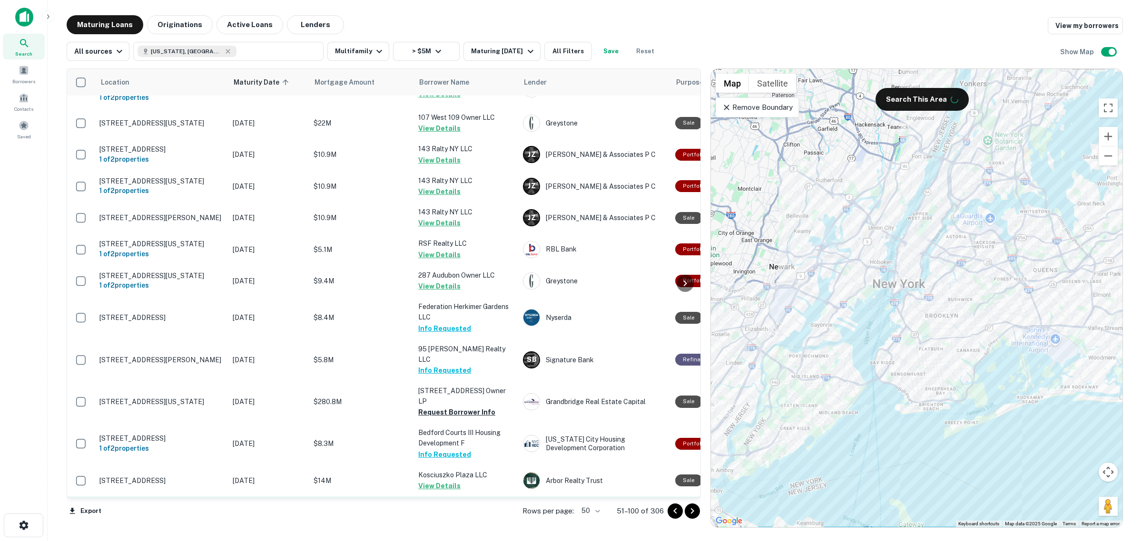
click at [465, 522] on button "Request Borrower Info" at bounding box center [456, 527] width 77 height 11
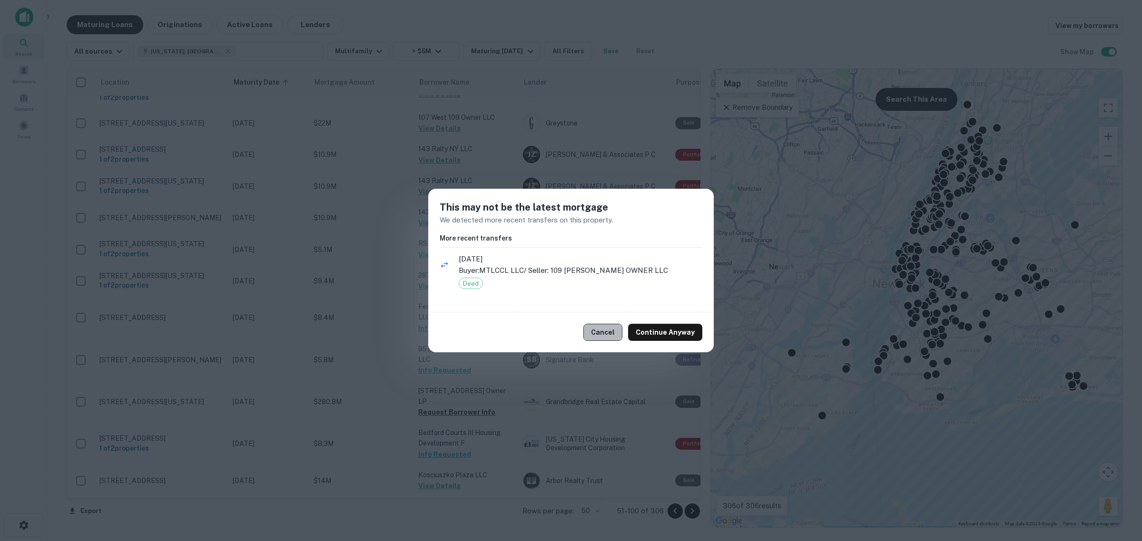
click at [607, 333] on button "Cancel" at bounding box center [602, 332] width 39 height 17
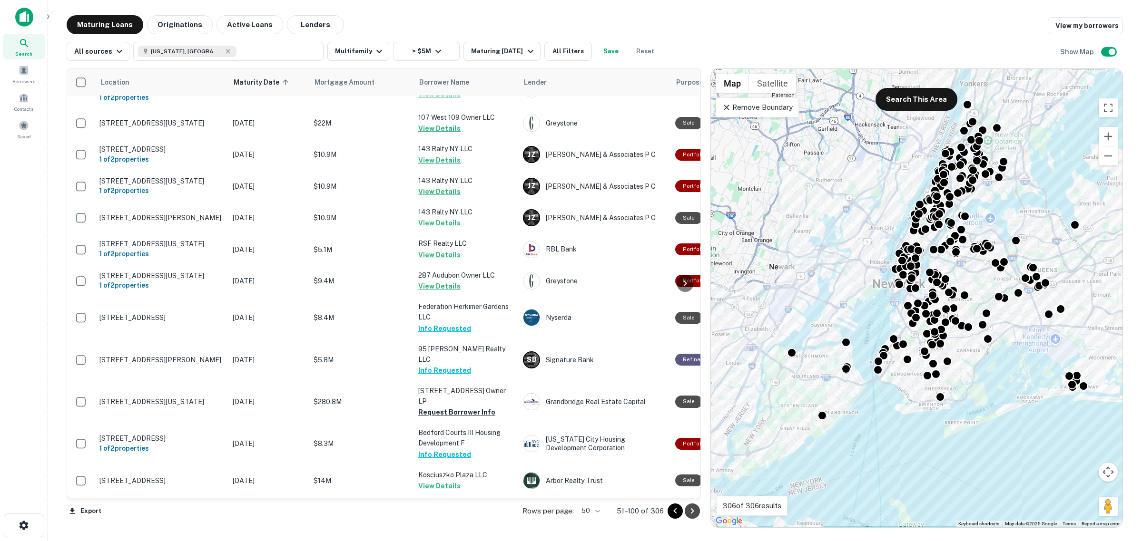
click at [693, 512] on icon "Go to next page" at bounding box center [692, 512] width 3 height 6
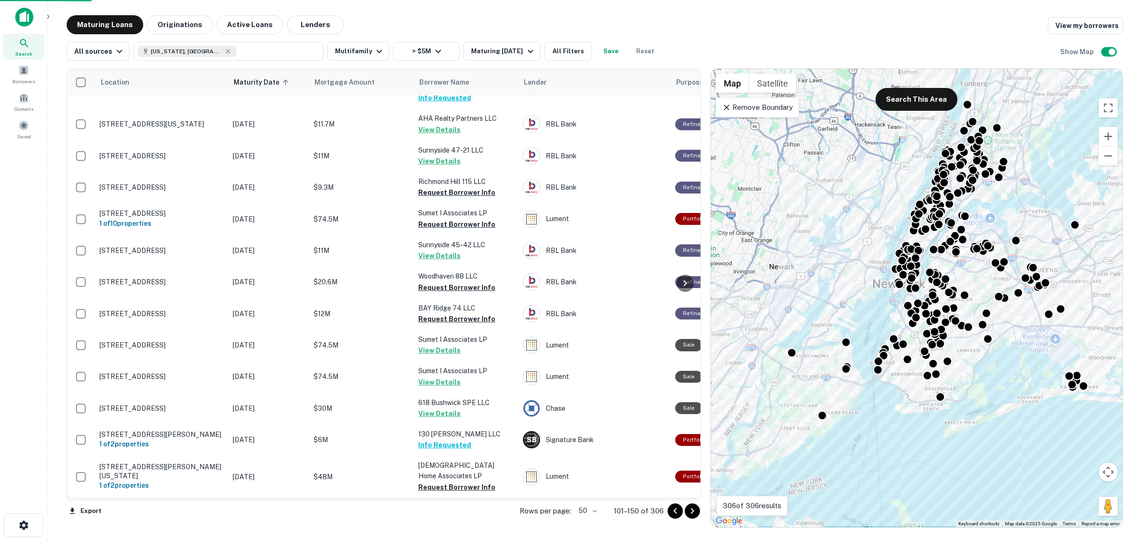
scroll to position [1302, 0]
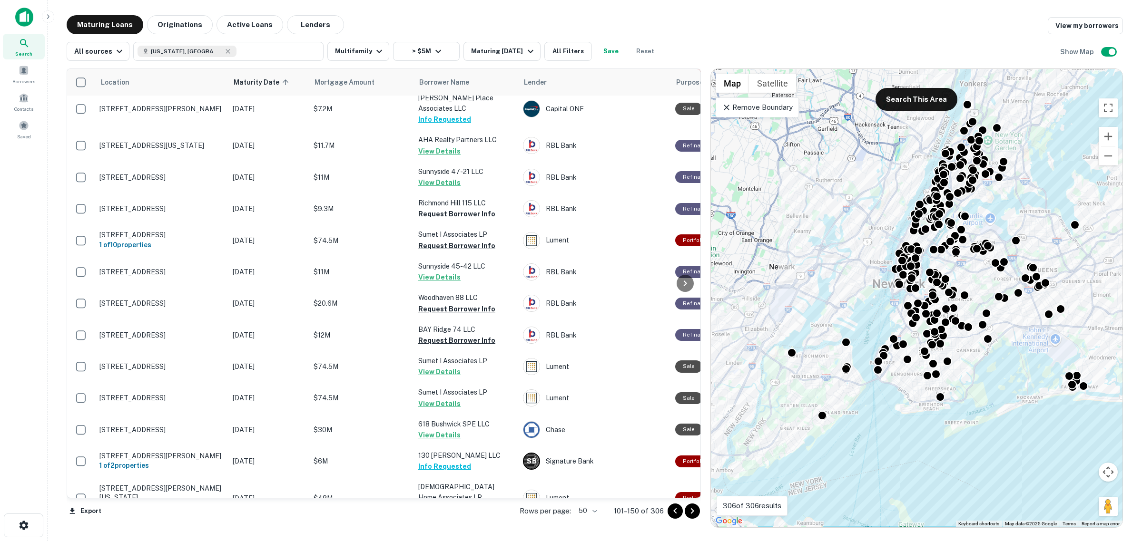
click at [694, 513] on icon "Go to next page" at bounding box center [692, 511] width 11 height 11
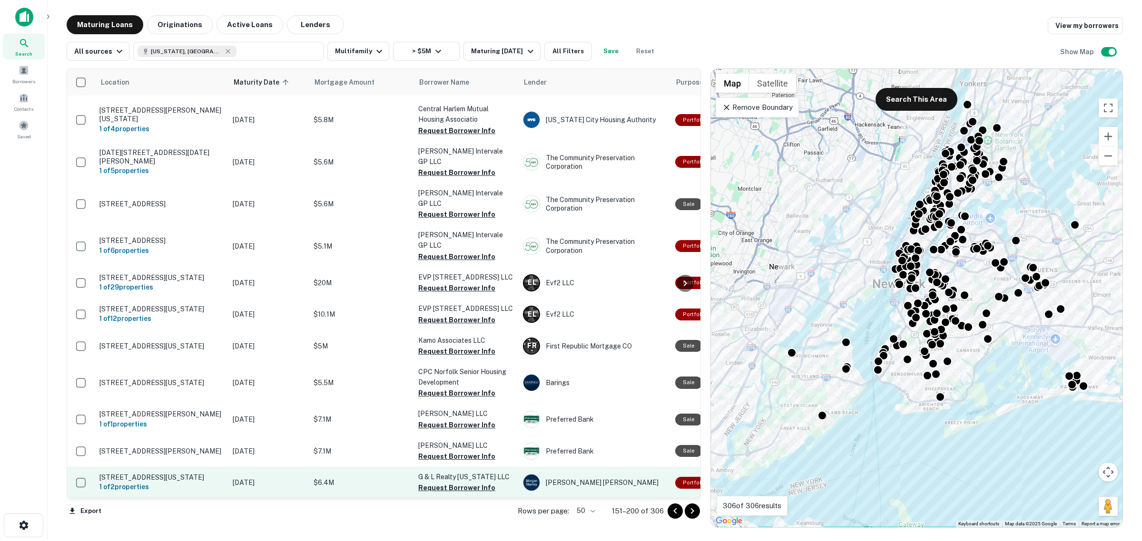
scroll to position [713, 0]
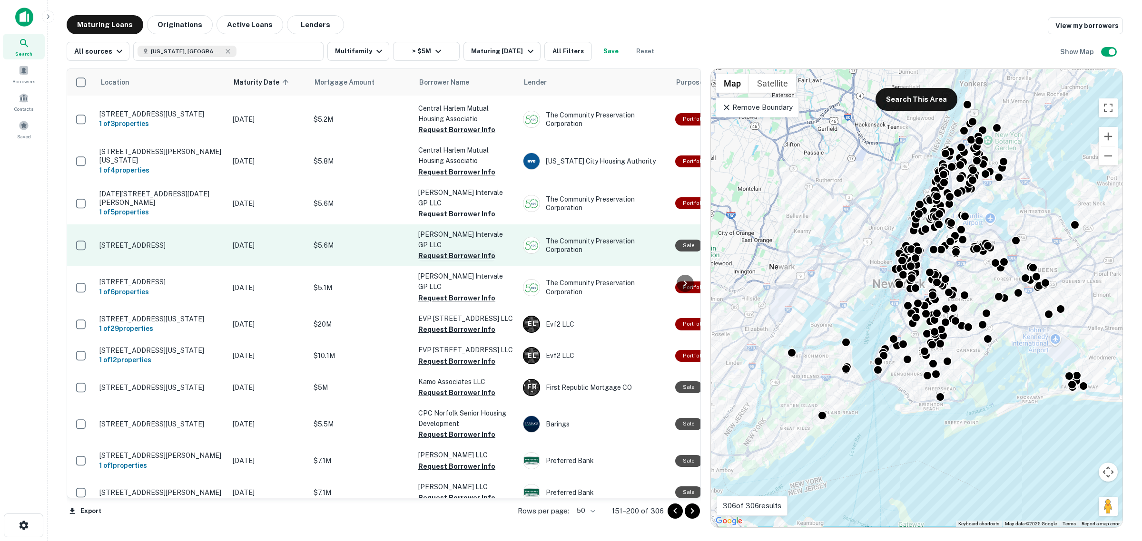
click at [473, 250] on button "Request Borrower Info" at bounding box center [456, 255] width 77 height 11
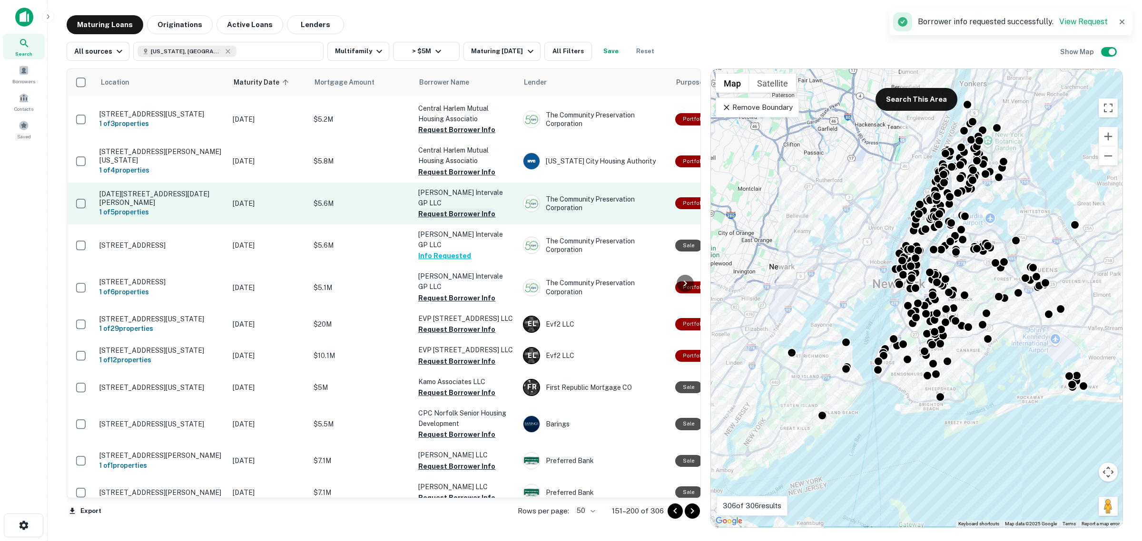
click at [463, 208] on button "Request Borrower Info" at bounding box center [456, 213] width 77 height 11
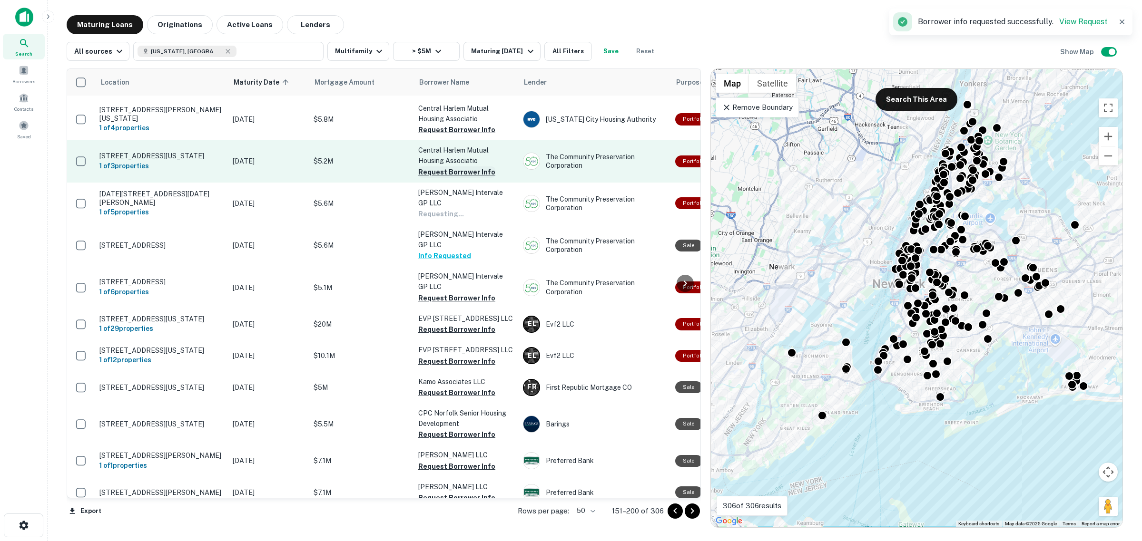
click at [469, 167] on button "Request Borrower Info" at bounding box center [456, 172] width 77 height 11
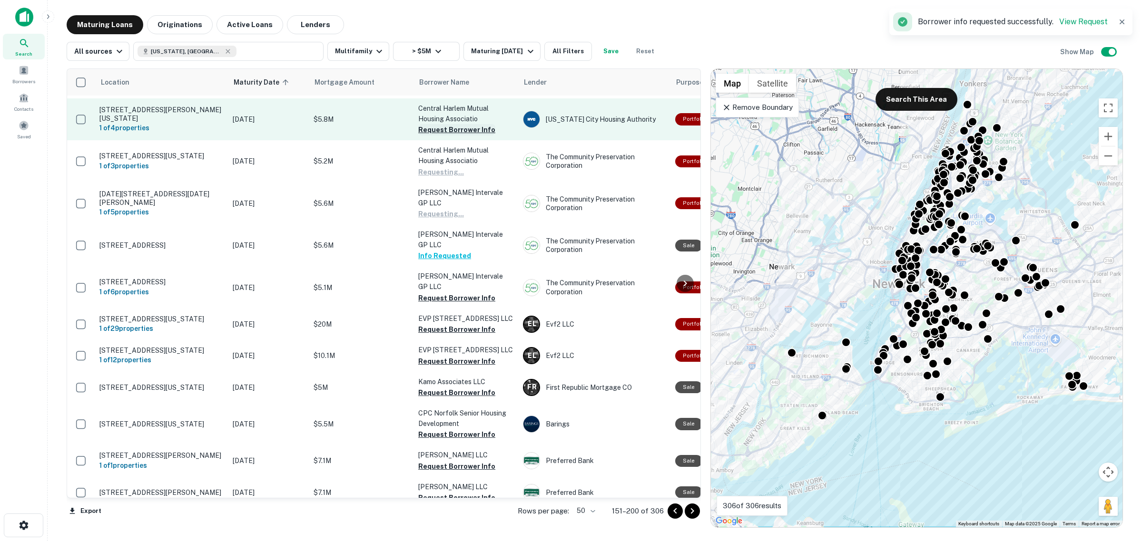
click at [467, 124] on button "Request Borrower Info" at bounding box center [456, 129] width 77 height 11
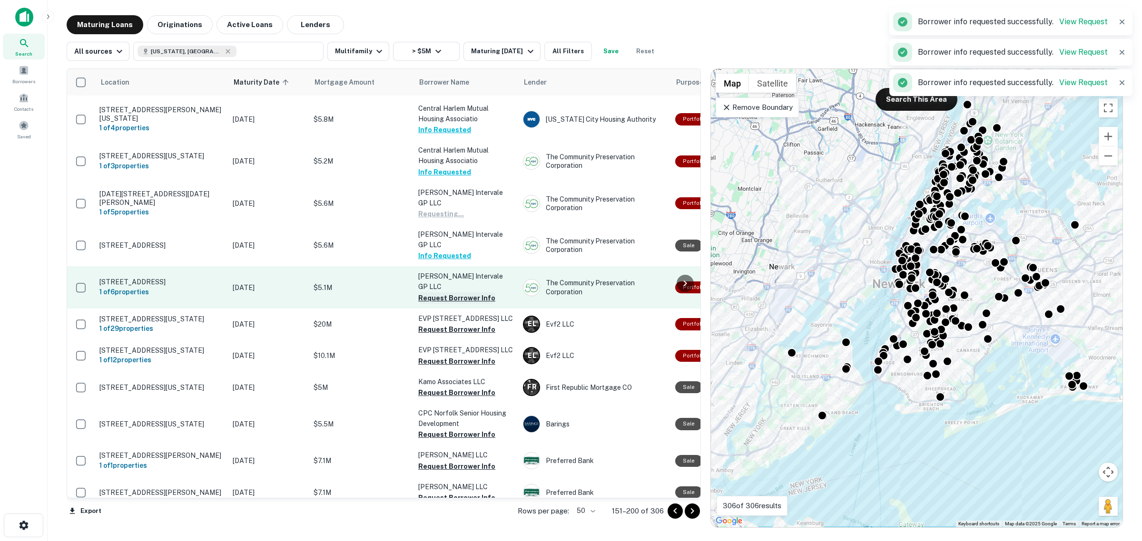
click at [475, 293] on button "Request Borrower Info" at bounding box center [456, 298] width 77 height 11
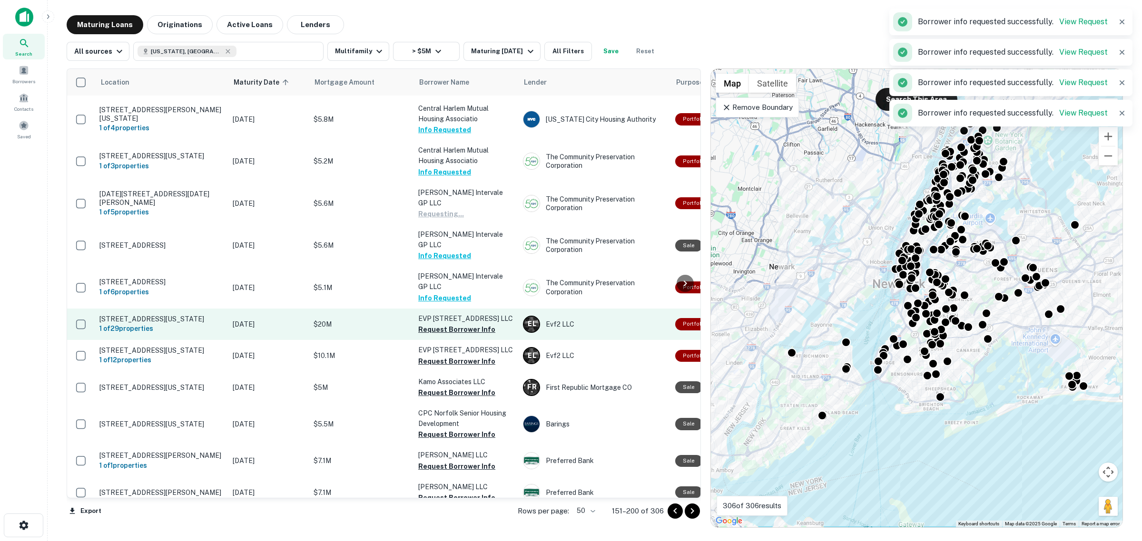
drag, startPoint x: 467, startPoint y: 279, endPoint x: 467, endPoint y: 289, distance: 9.5
click at [467, 324] on button "Request Borrower Info" at bounding box center [456, 329] width 77 height 11
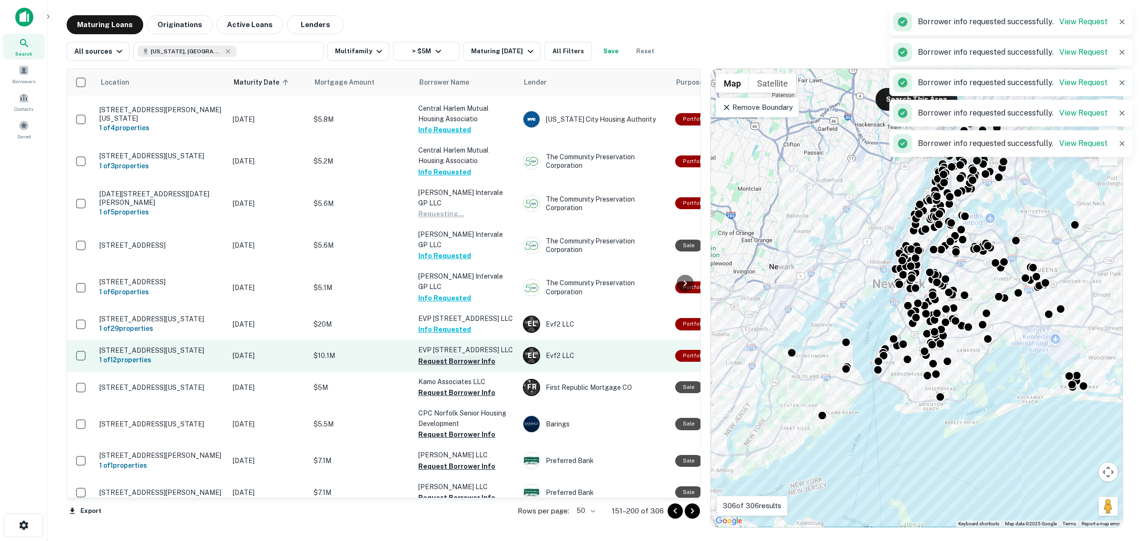
click at [462, 356] on button "Request Borrower Info" at bounding box center [456, 361] width 77 height 11
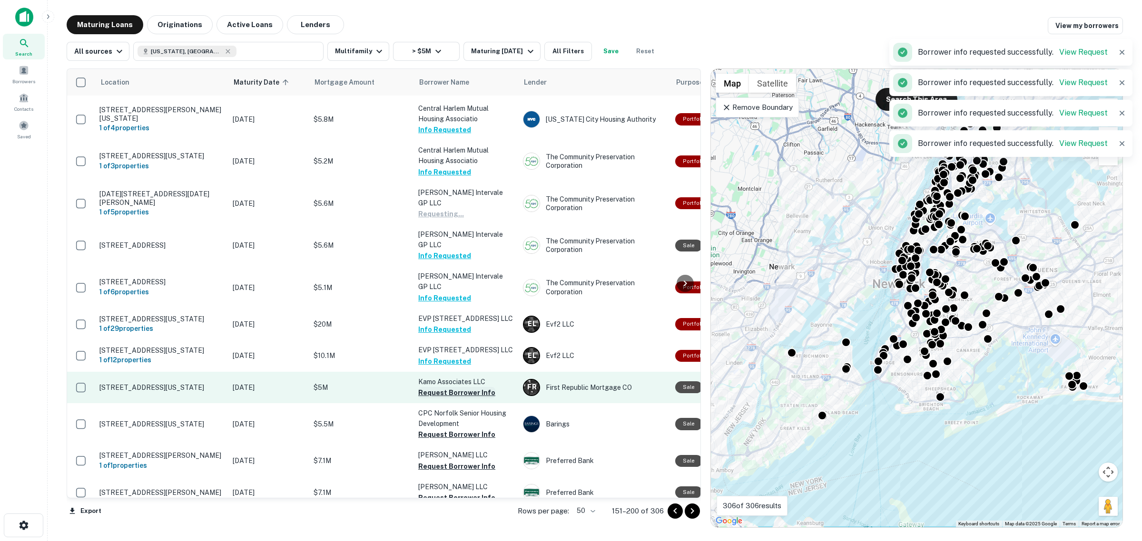
click at [453, 387] on button "Request Borrower Info" at bounding box center [456, 392] width 77 height 11
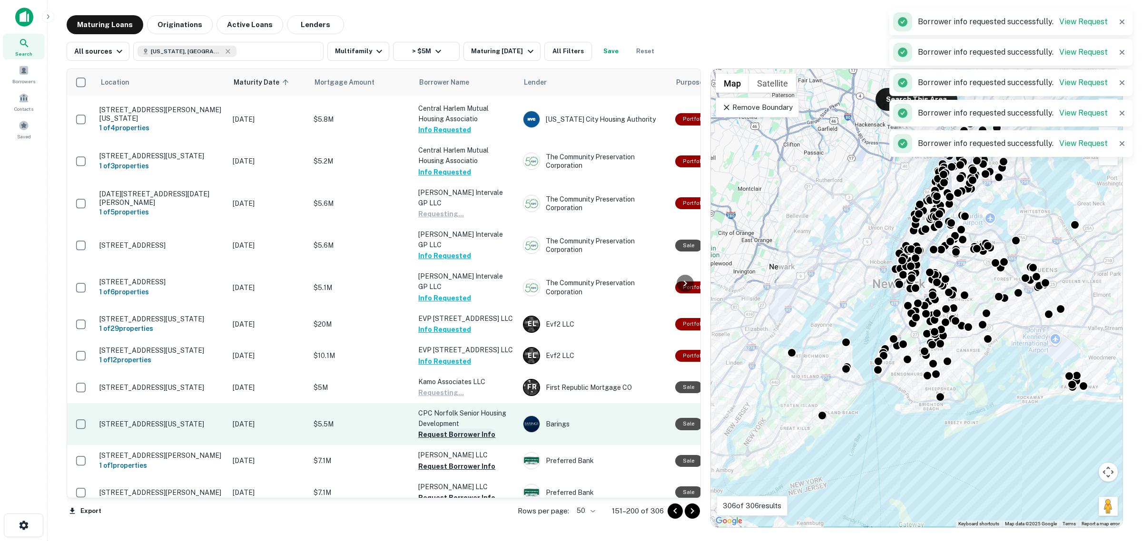
click at [453, 429] on button "Request Borrower Info" at bounding box center [456, 434] width 77 height 11
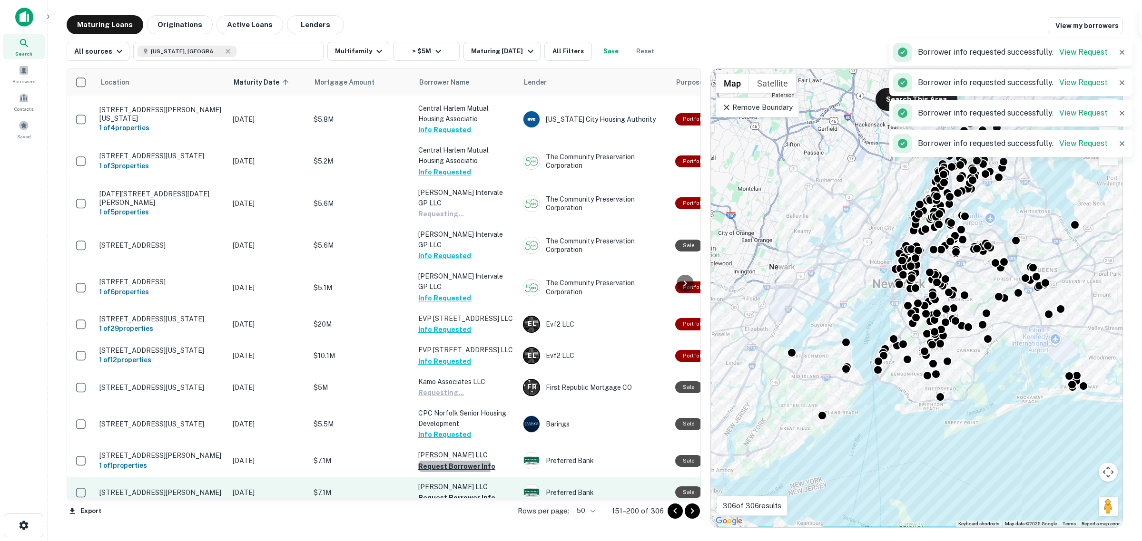
drag, startPoint x: 450, startPoint y: 419, endPoint x: 448, endPoint y: 441, distance: 21.9
click at [449, 461] on button "Request Borrower Info" at bounding box center [456, 466] width 77 height 11
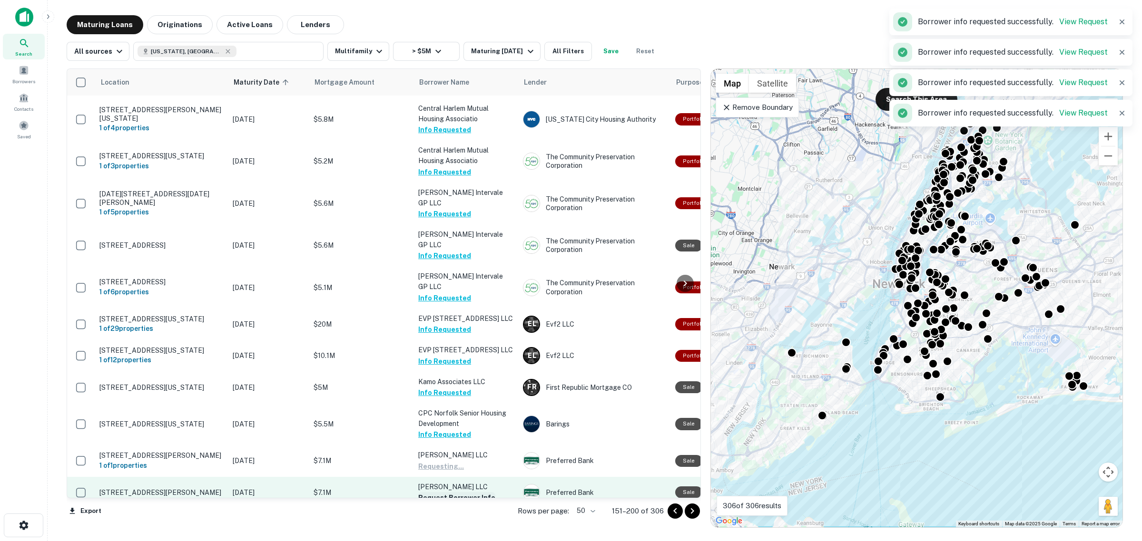
click at [448, 492] on button "Request Borrower Info" at bounding box center [456, 497] width 77 height 11
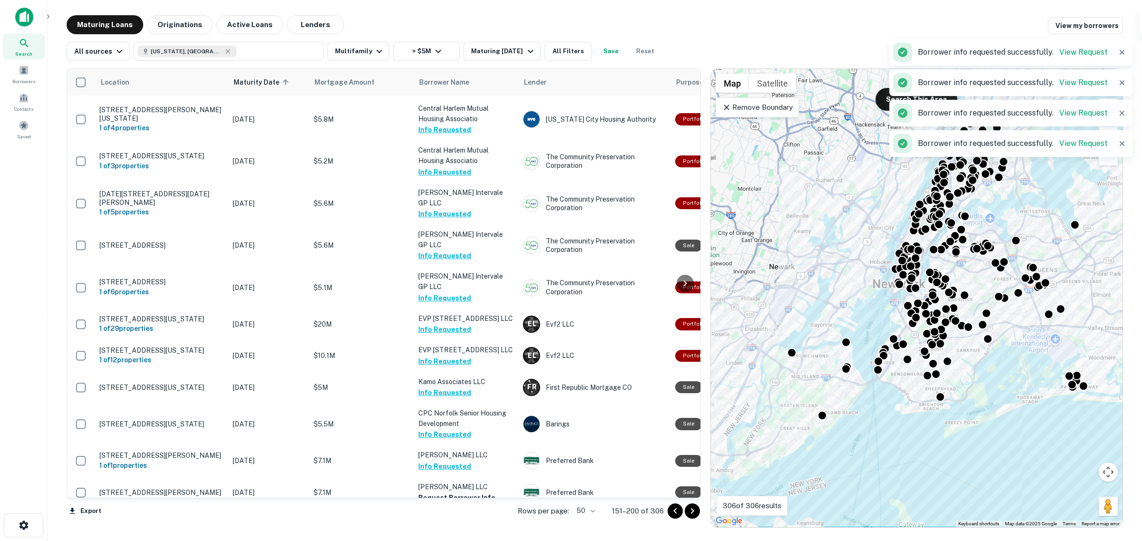
click at [451, 524] on button "Request Borrower Info" at bounding box center [456, 529] width 77 height 11
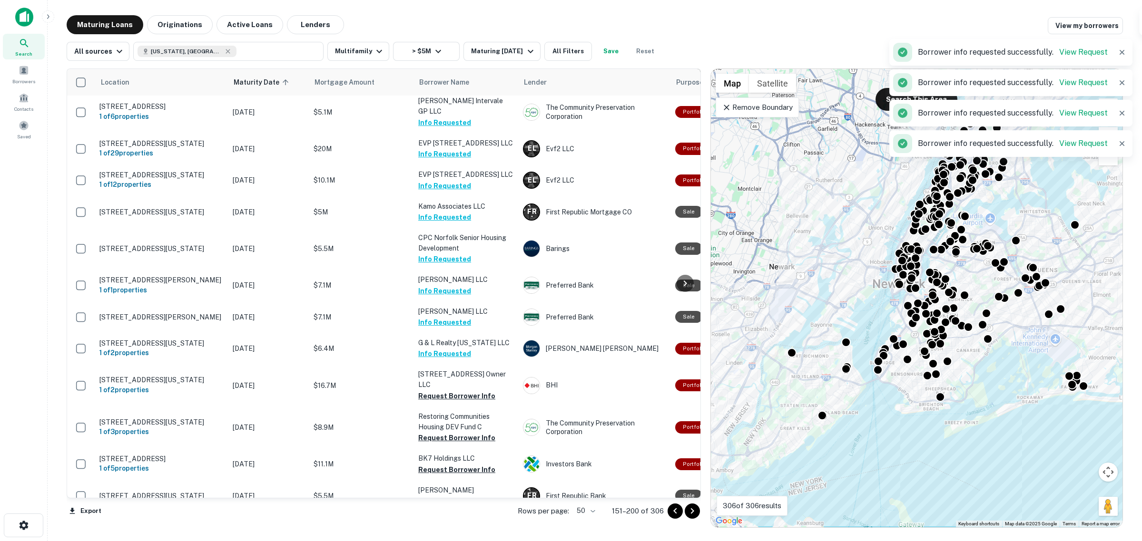
scroll to position [951, 0]
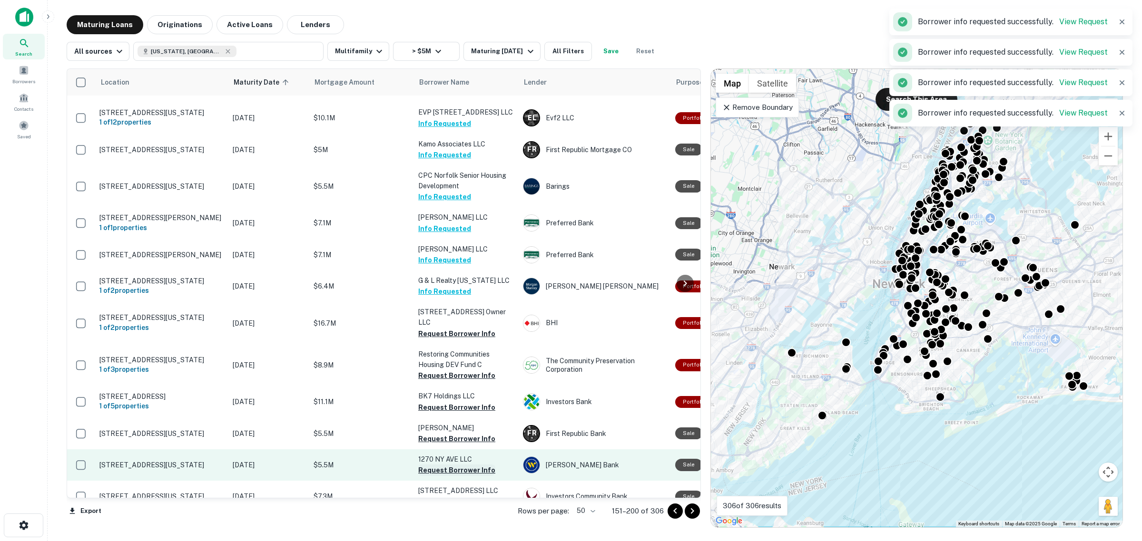
click at [476, 465] on button "Request Borrower Info" at bounding box center [456, 470] width 77 height 11
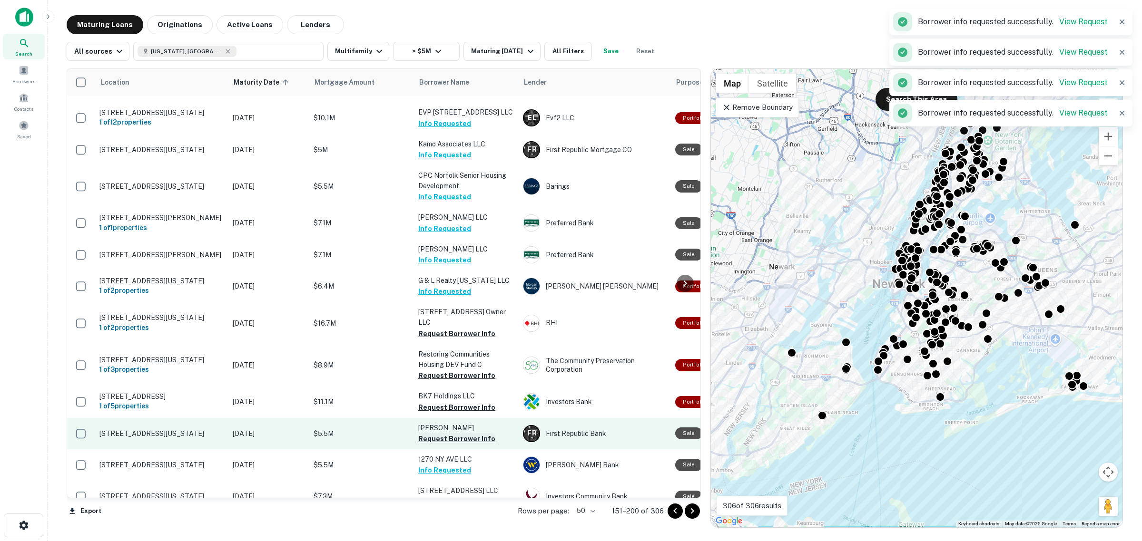
click at [476, 433] on button "Request Borrower Info" at bounding box center [456, 438] width 77 height 11
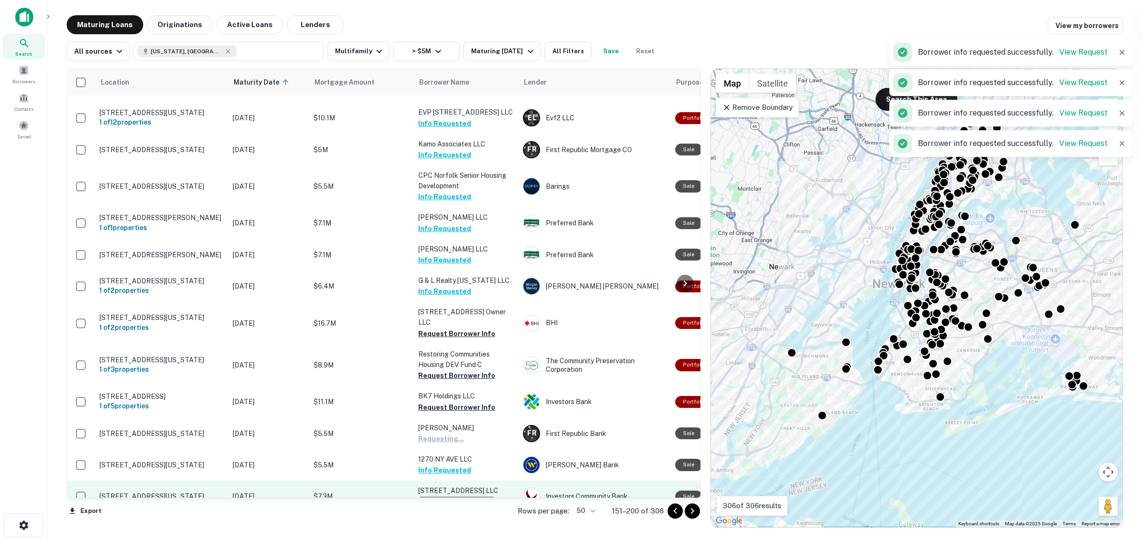
click at [469, 497] on button "Request Borrower Info" at bounding box center [456, 502] width 77 height 11
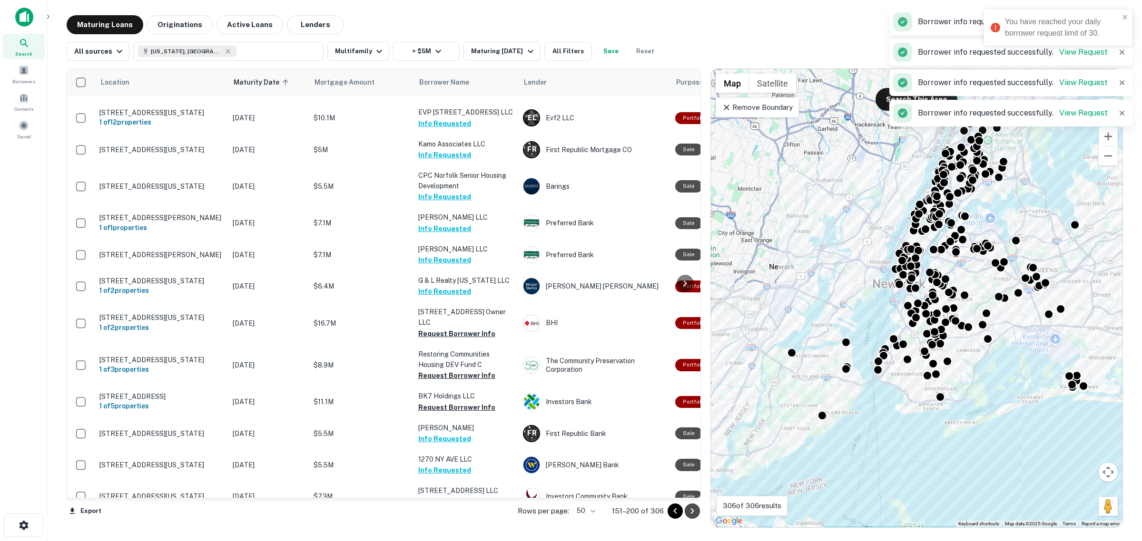
click at [687, 512] on icon "Go to next page" at bounding box center [692, 511] width 11 height 11
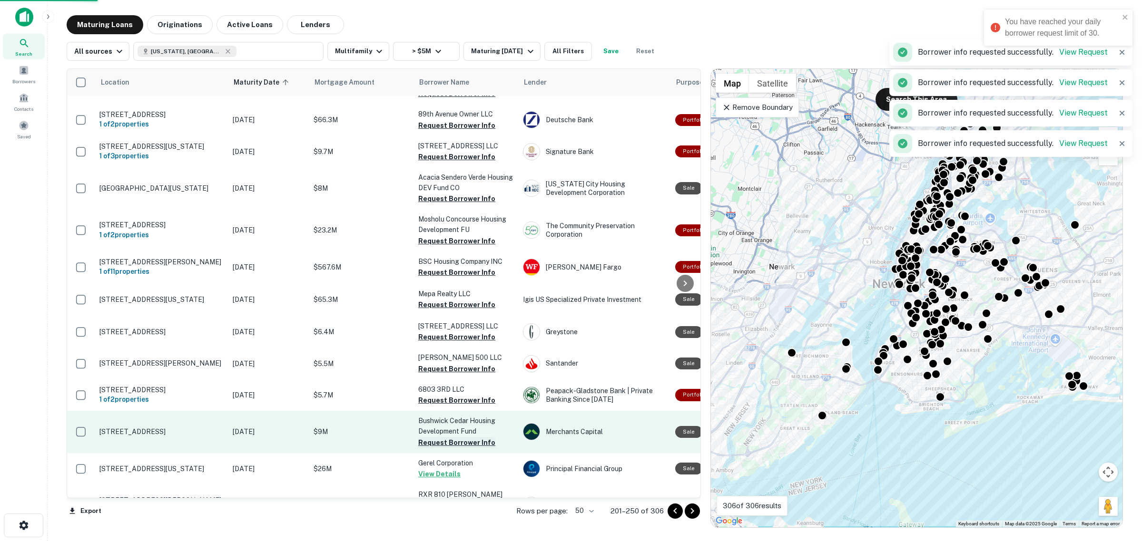
click at [480, 437] on button "Request Borrower Info" at bounding box center [456, 442] width 77 height 11
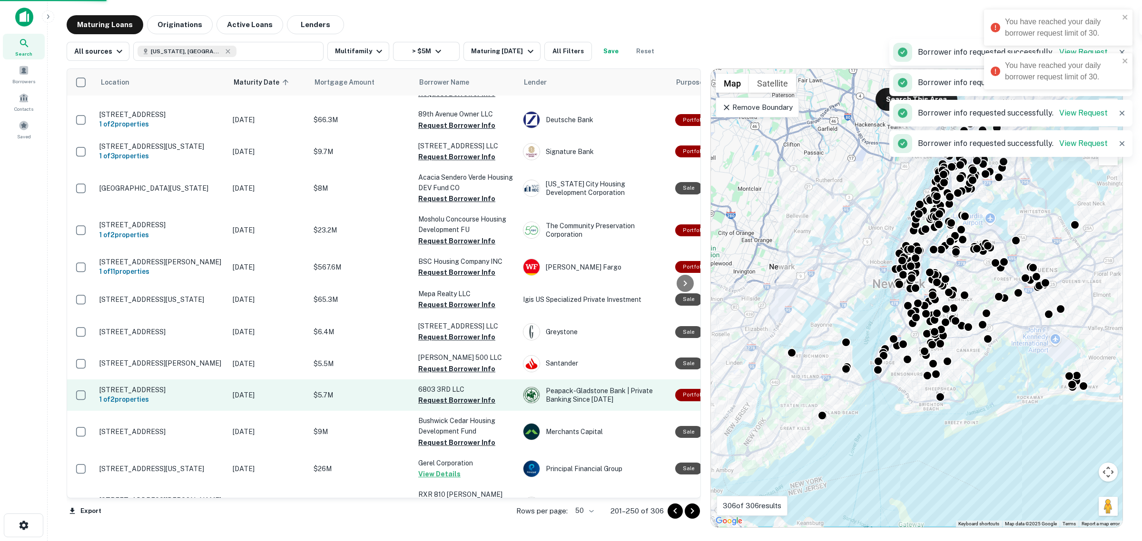
click at [480, 395] on button "Request Borrower Info" at bounding box center [456, 400] width 77 height 11
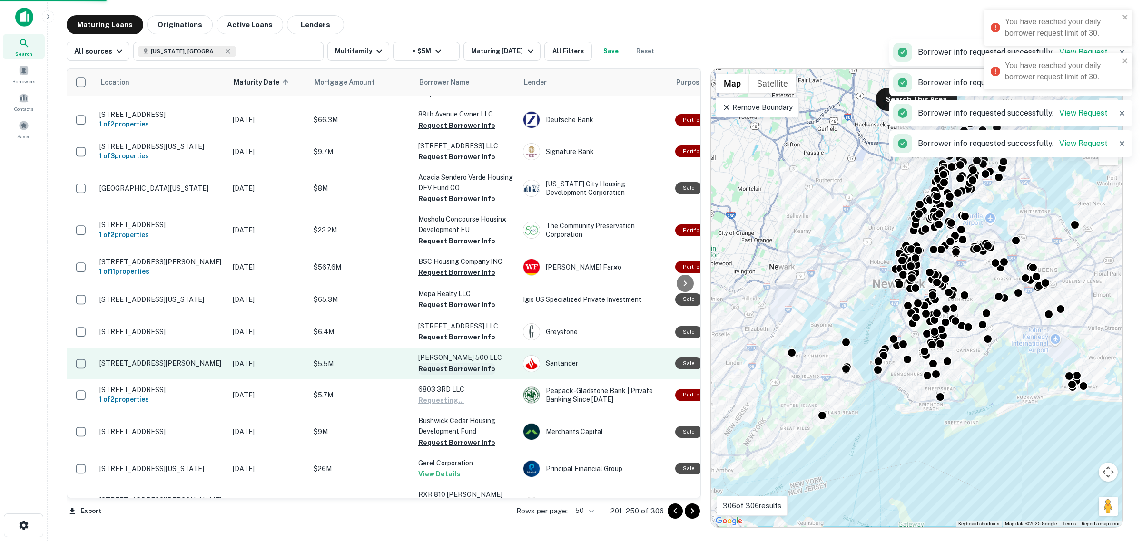
click at [478, 363] on button "Request Borrower Info" at bounding box center [456, 368] width 77 height 11
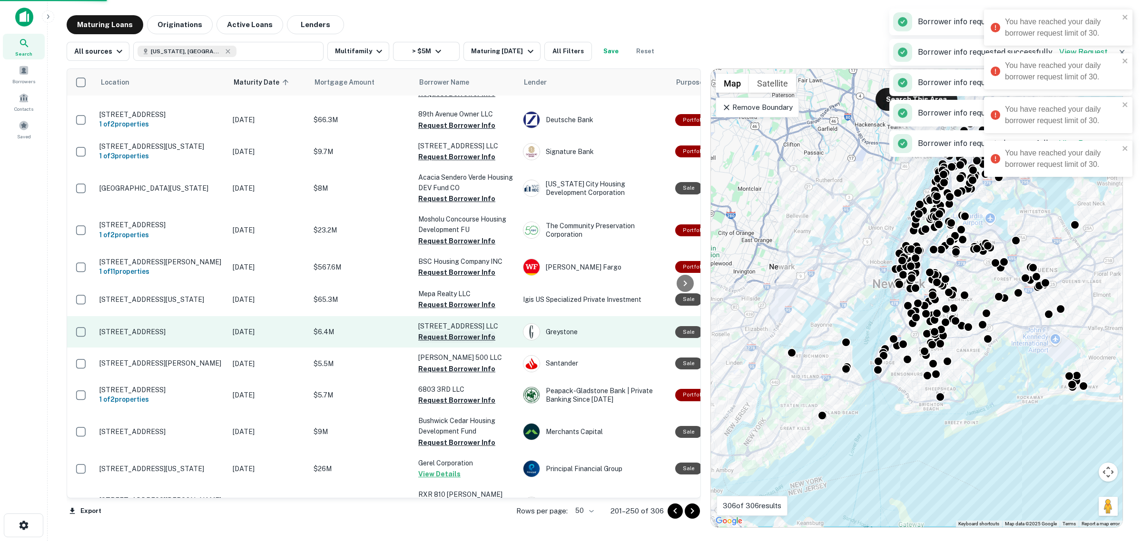
click at [472, 332] on button "Request Borrower Info" at bounding box center [456, 337] width 77 height 11
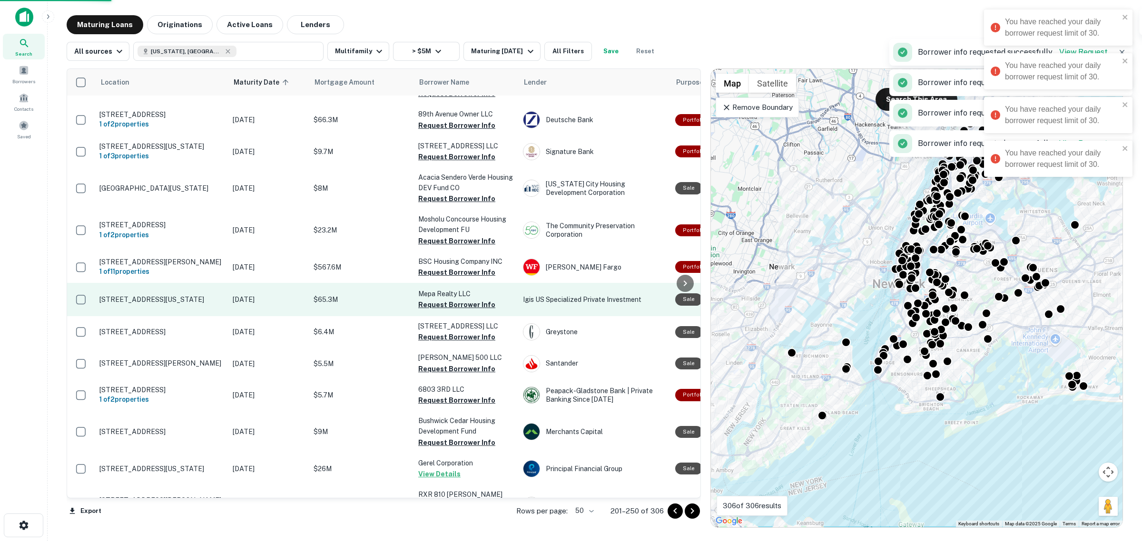
click at [467, 289] on p "Mepa Realty LLC" at bounding box center [465, 294] width 95 height 10
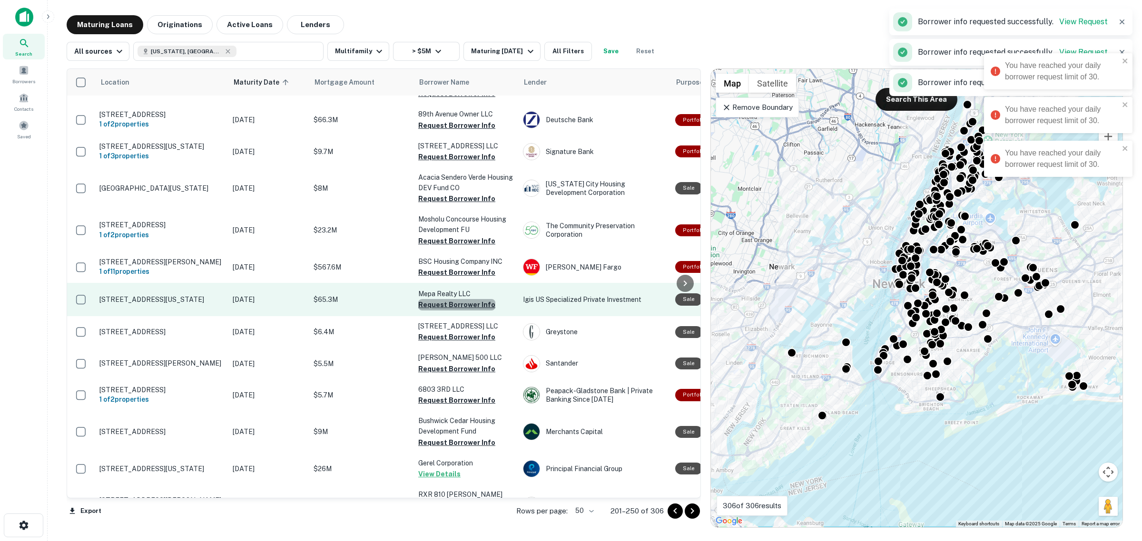
click at [470, 299] on button "Request Borrower Info" at bounding box center [456, 304] width 77 height 11
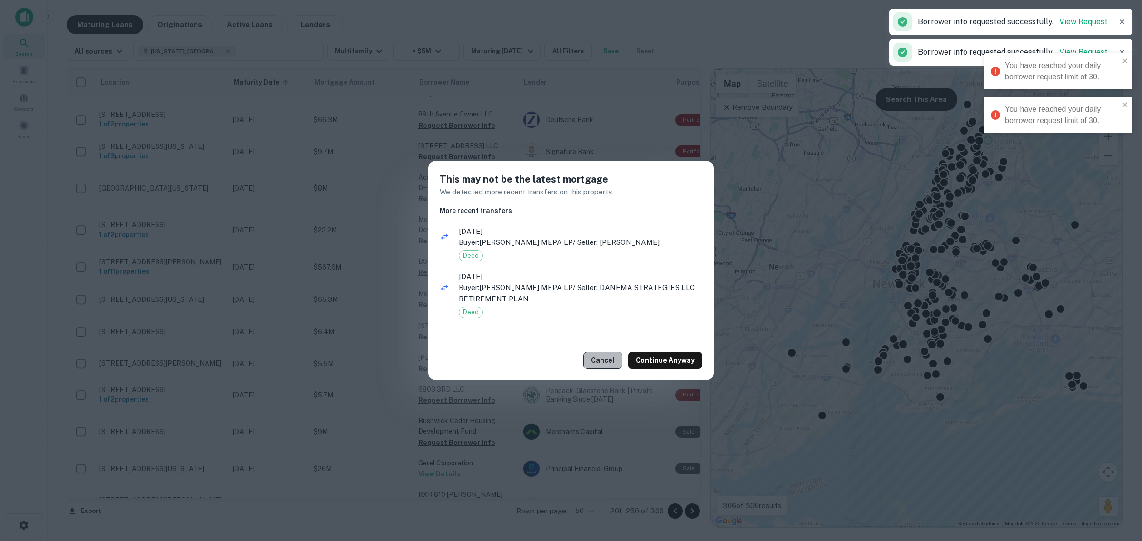
click at [605, 363] on button "Cancel" at bounding box center [602, 360] width 39 height 17
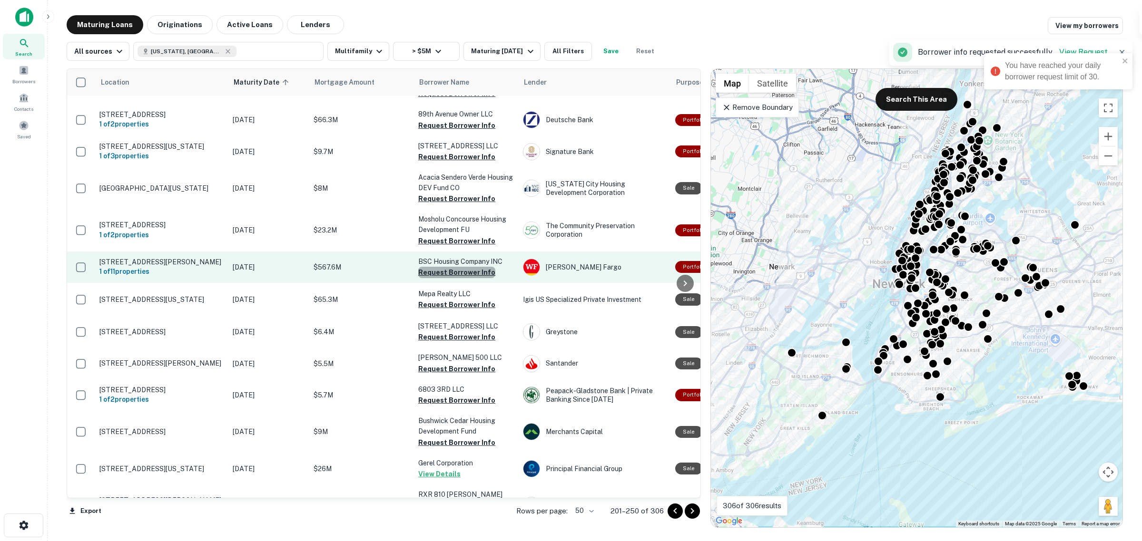
click at [481, 267] on button "Request Borrower Info" at bounding box center [456, 272] width 77 height 11
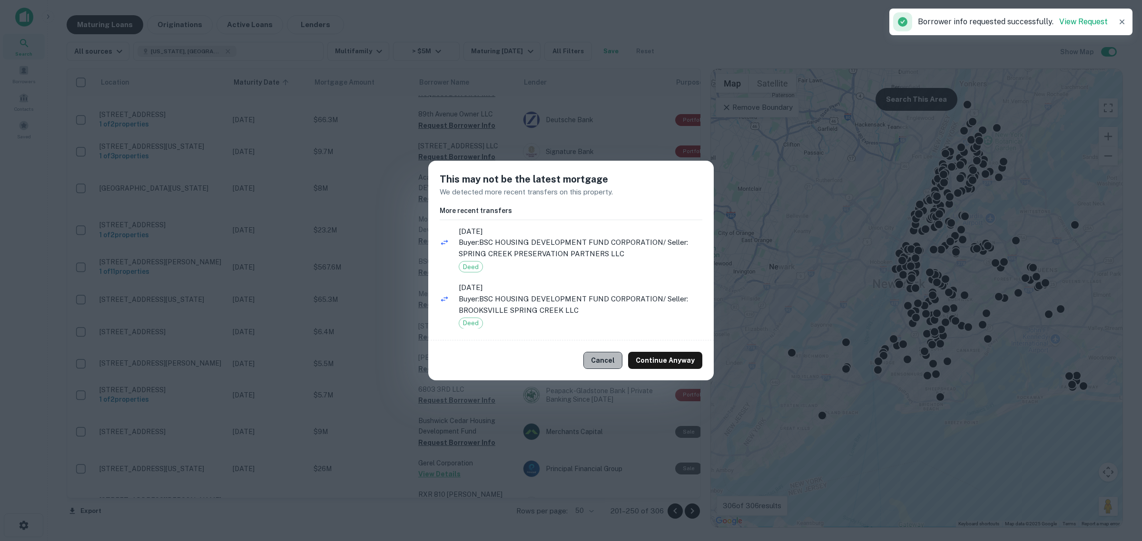
click at [606, 354] on button "Cancel" at bounding box center [602, 360] width 39 height 17
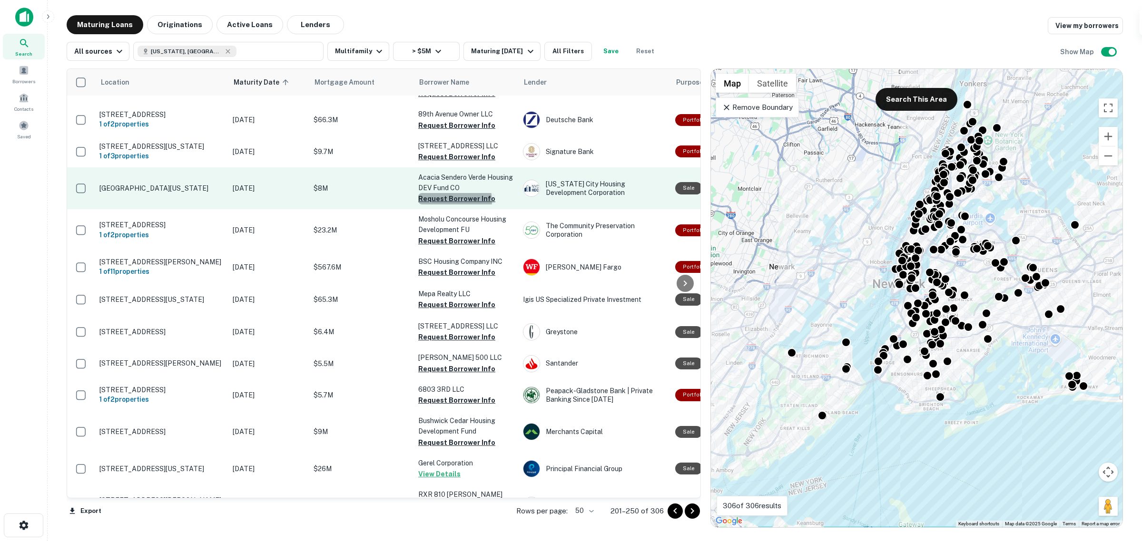
click at [454, 193] on button "Request Borrower Info" at bounding box center [456, 198] width 77 height 11
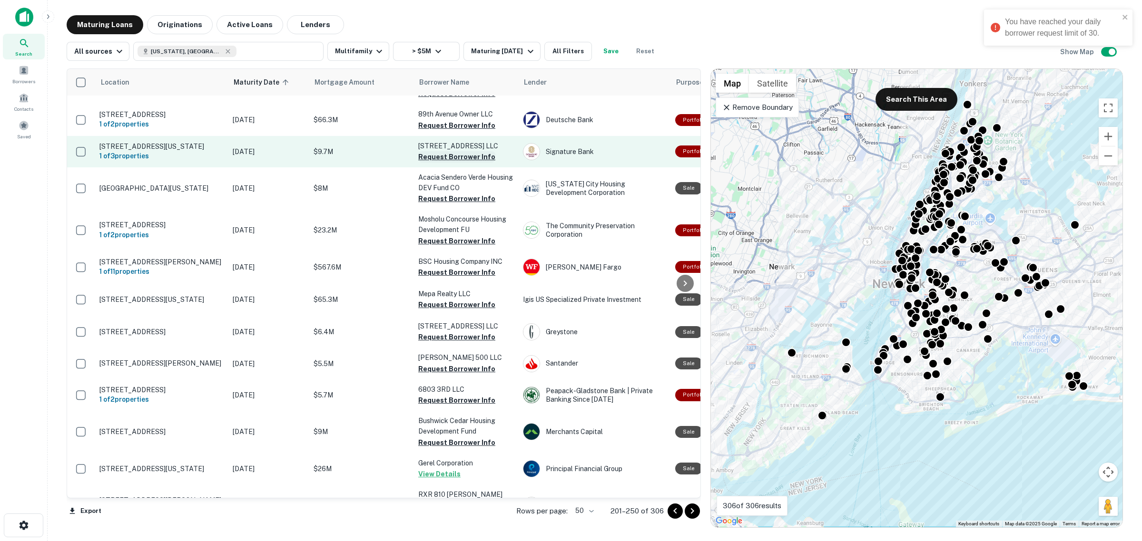
click at [453, 151] on button "Request Borrower Info" at bounding box center [456, 156] width 77 height 11
